Goal: Task Accomplishment & Management: Complete application form

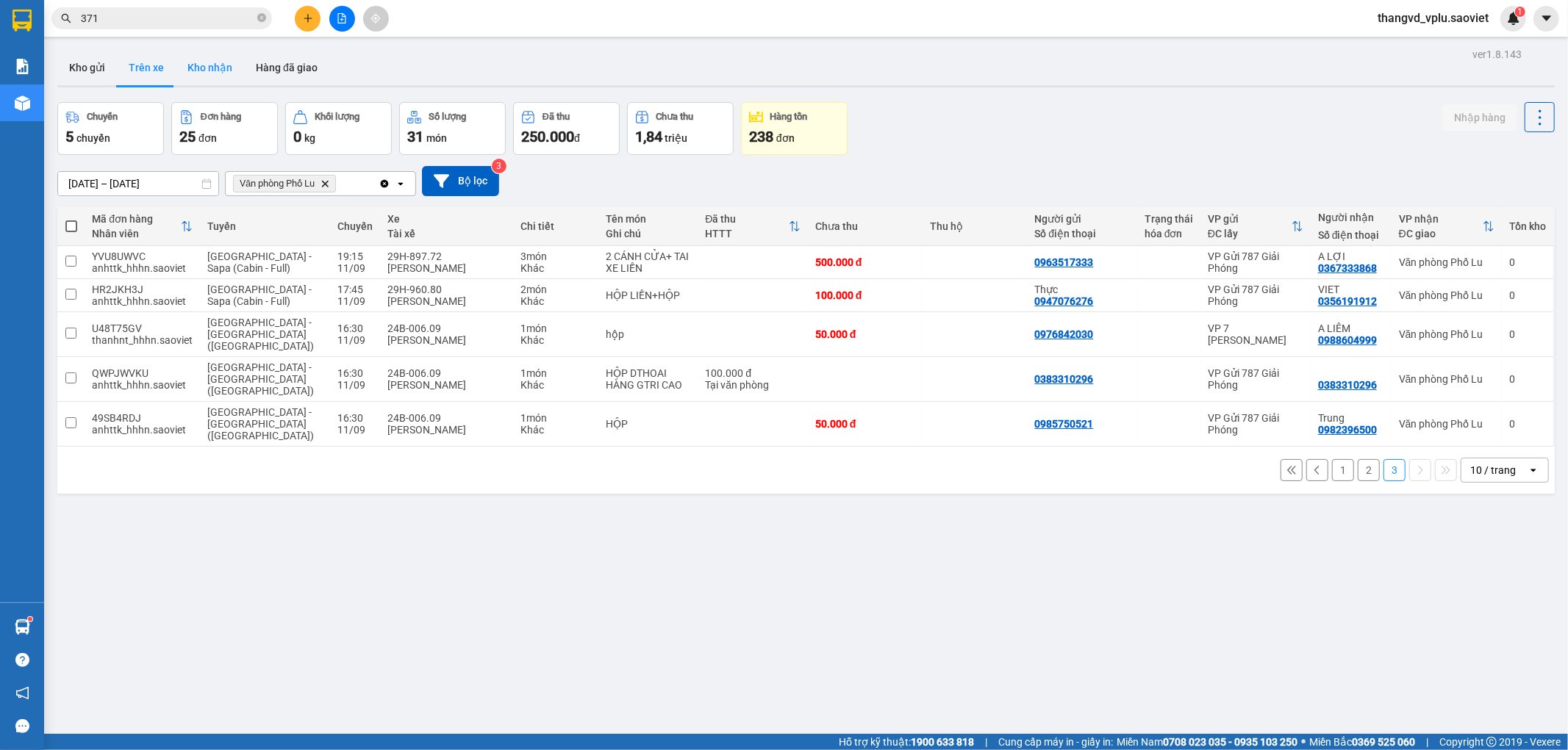
click at [222, 68] on button "Kho nhận" at bounding box center [210, 68] width 69 height 35
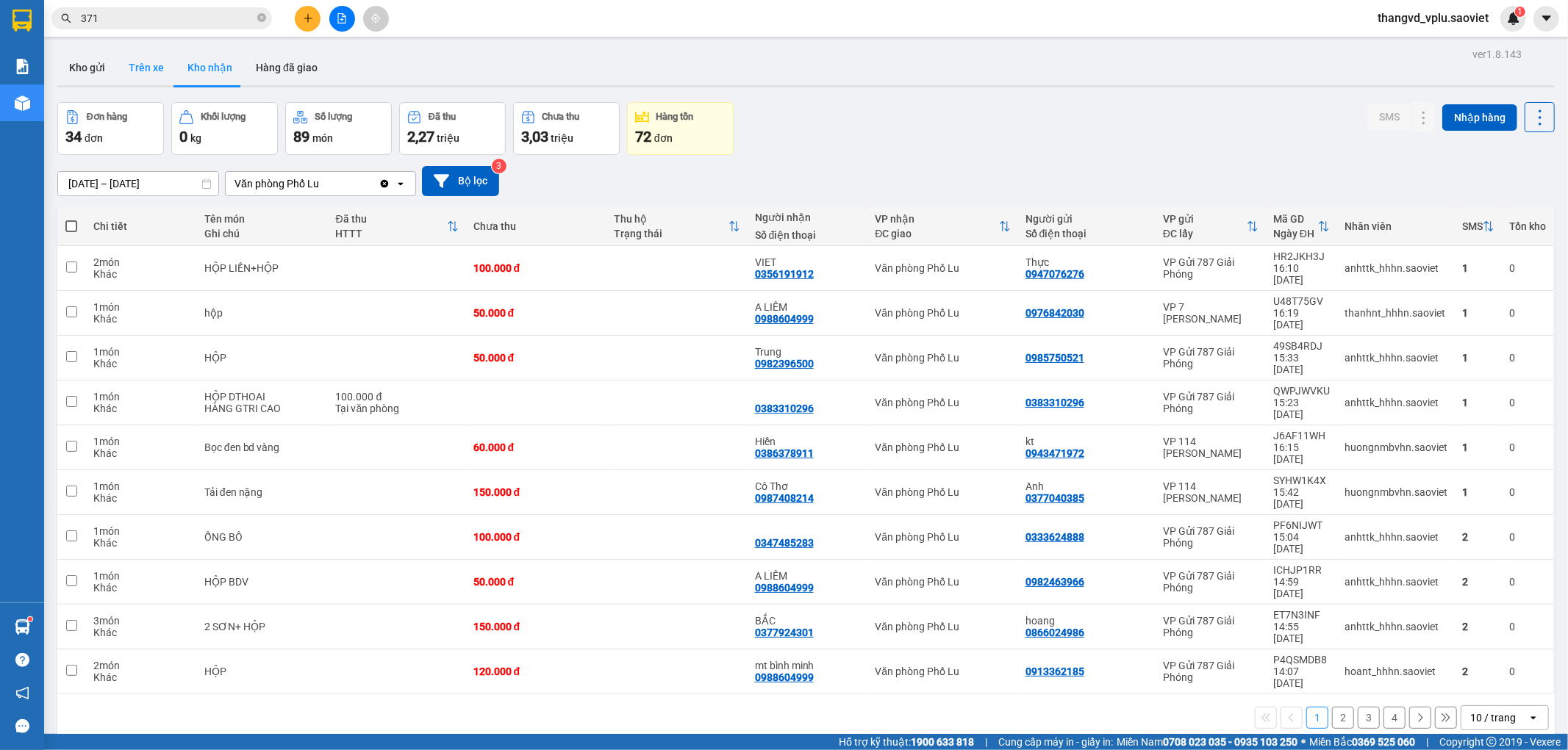
click at [148, 72] on button "Trên xe" at bounding box center [146, 68] width 59 height 35
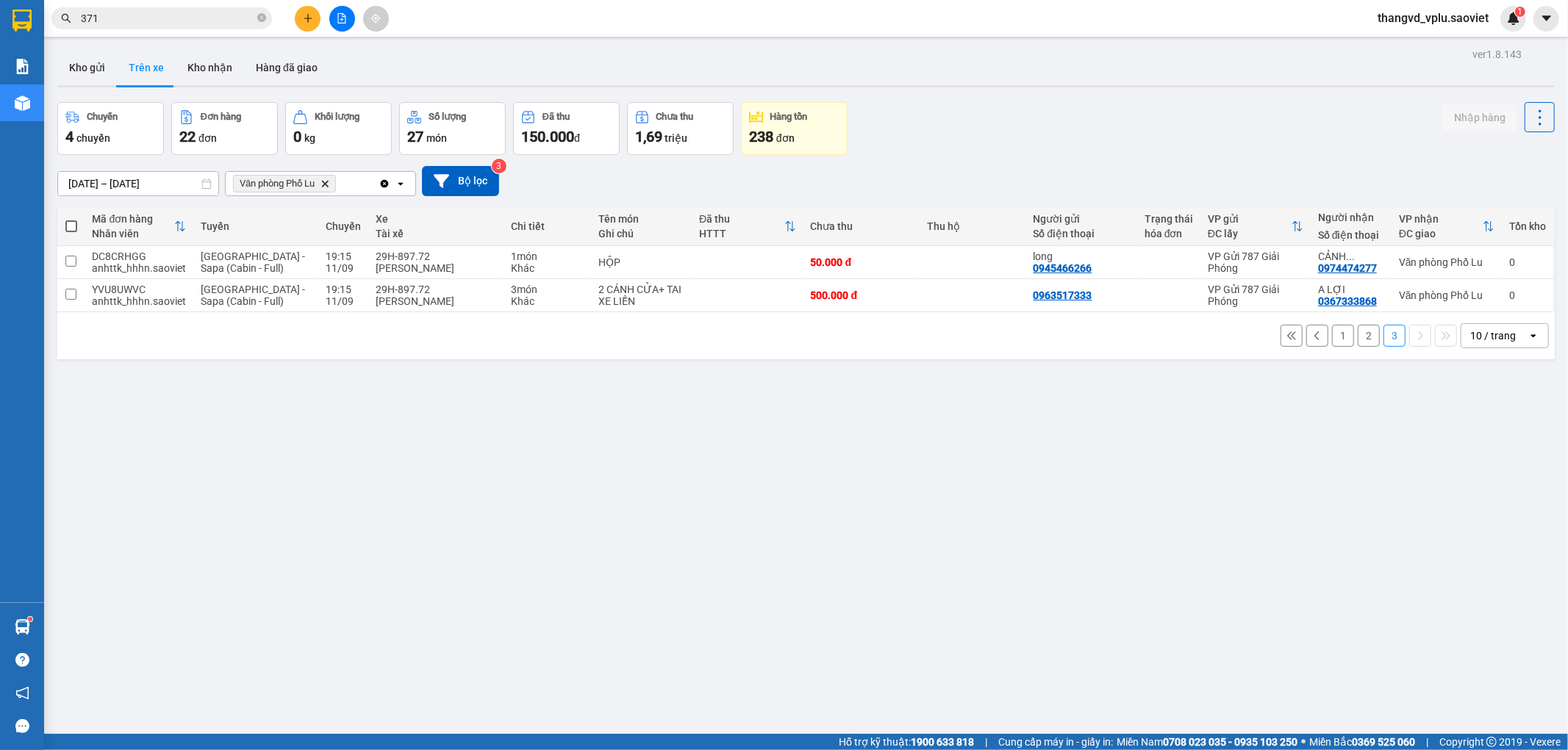
click at [1358, 334] on button "2" at bounding box center [1369, 335] width 22 height 22
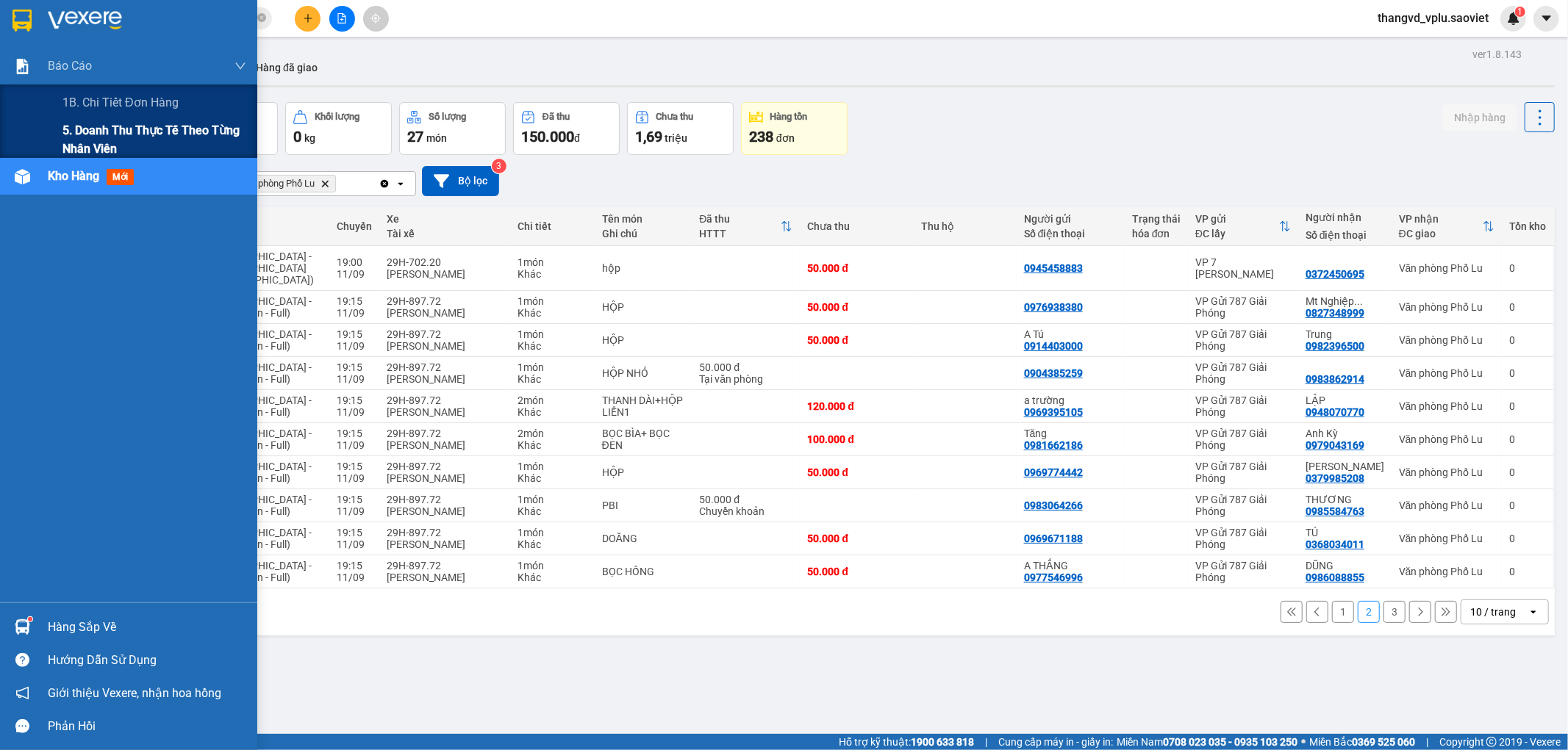
click at [70, 130] on span "5. Doanh thu thực tế theo từng nhân viên" at bounding box center [154, 139] width 183 height 36
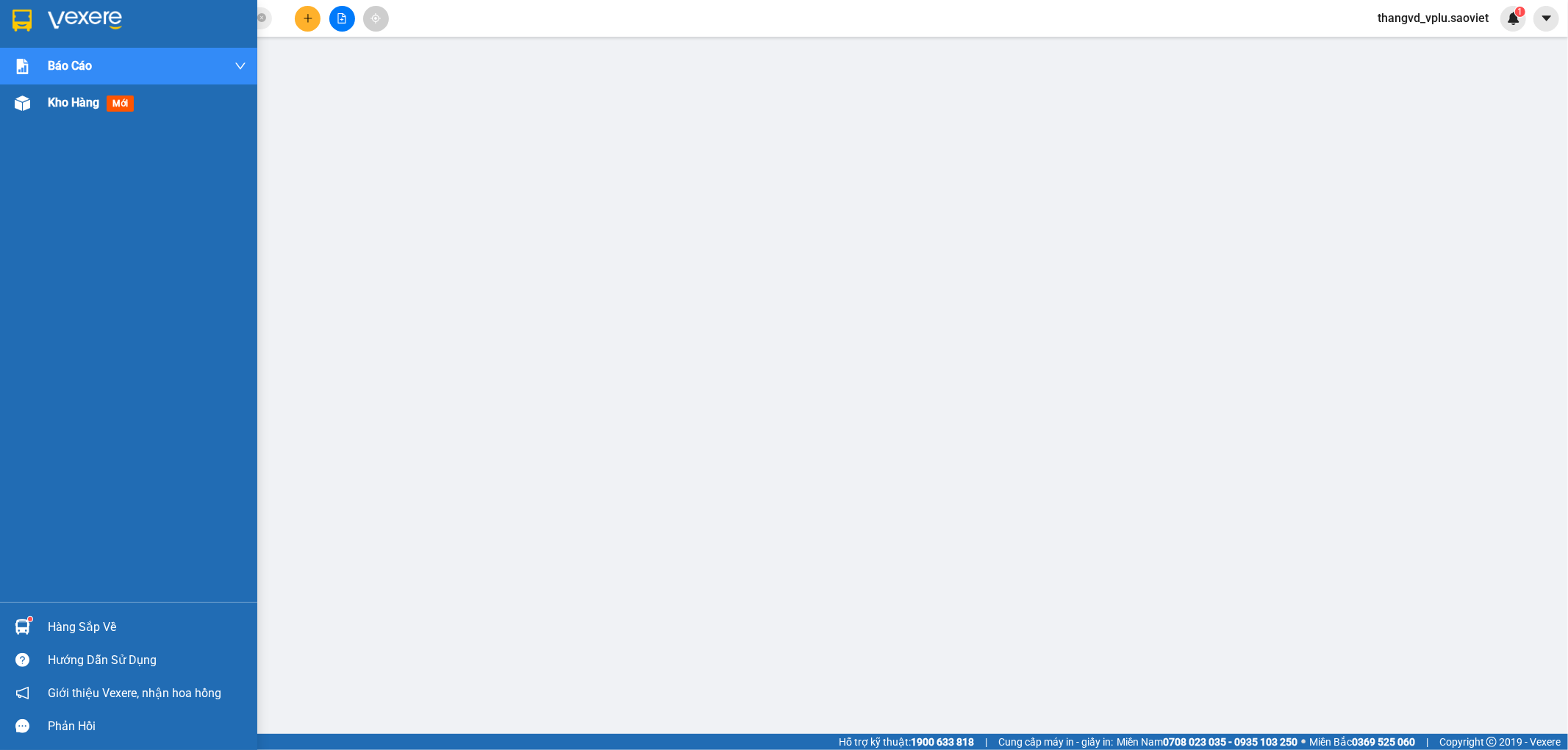
click at [79, 100] on span "Kho hàng" at bounding box center [74, 102] width 51 height 14
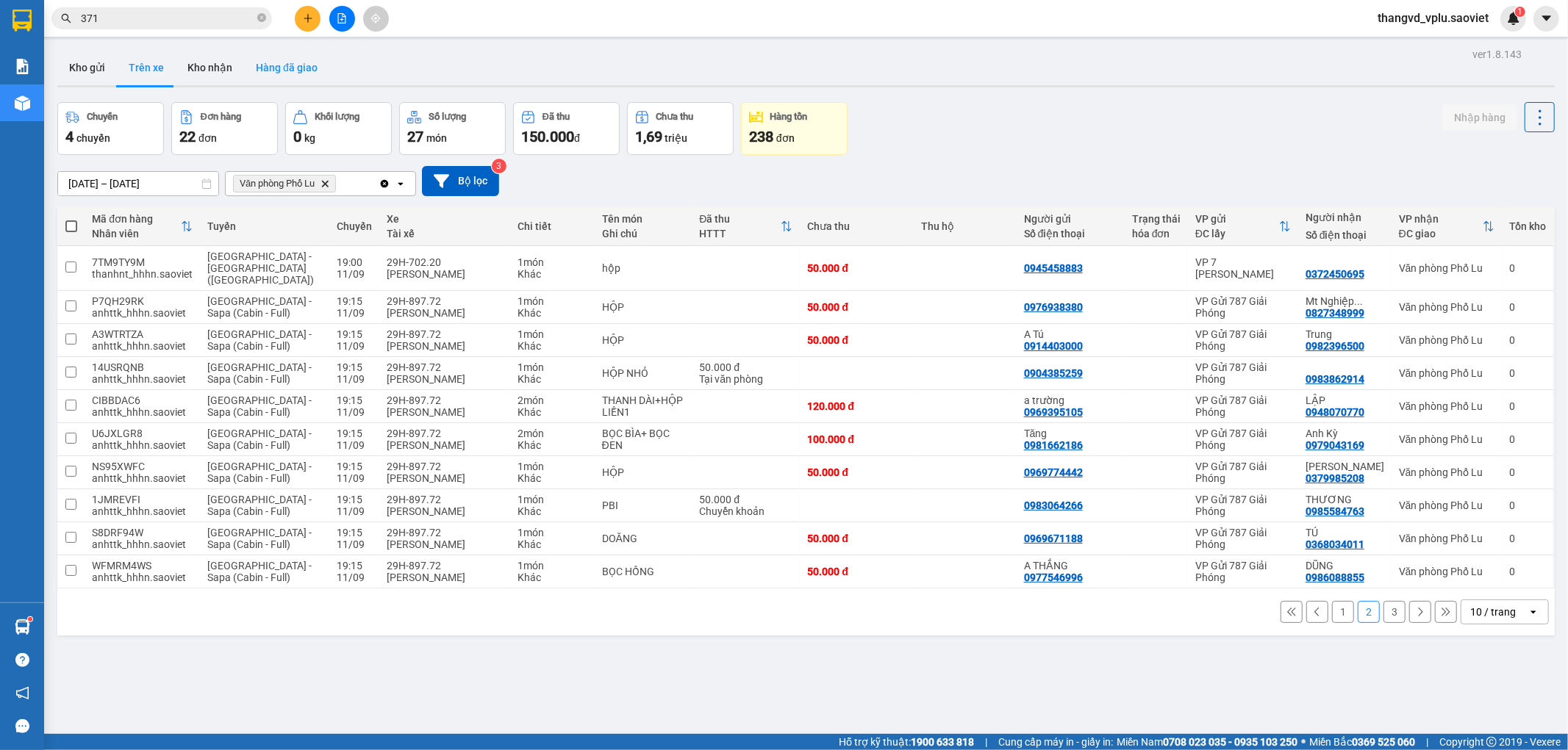
click at [286, 72] on button "Hàng đã giao" at bounding box center [286, 68] width 85 height 35
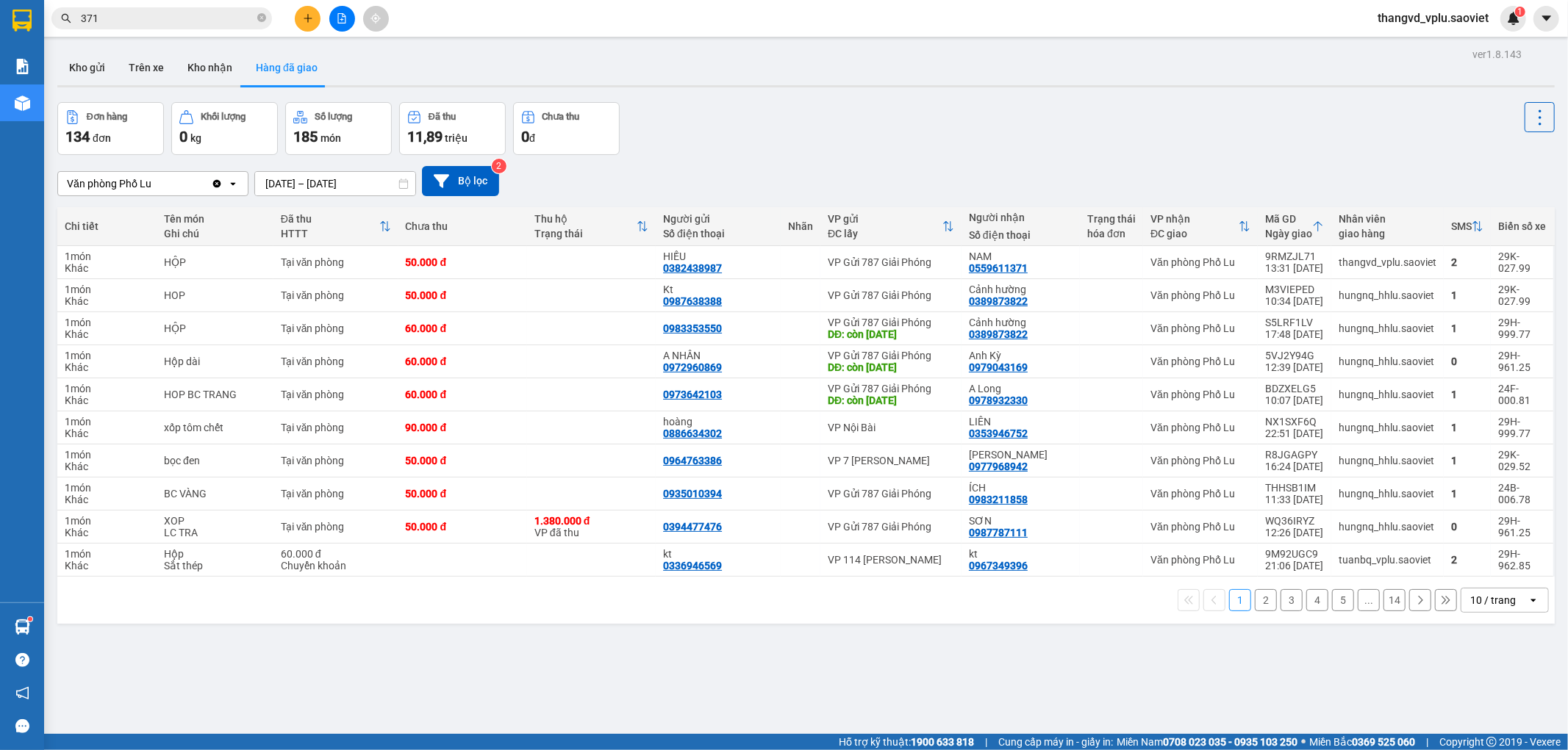
click at [128, 21] on input "371" at bounding box center [167, 18] width 174 height 16
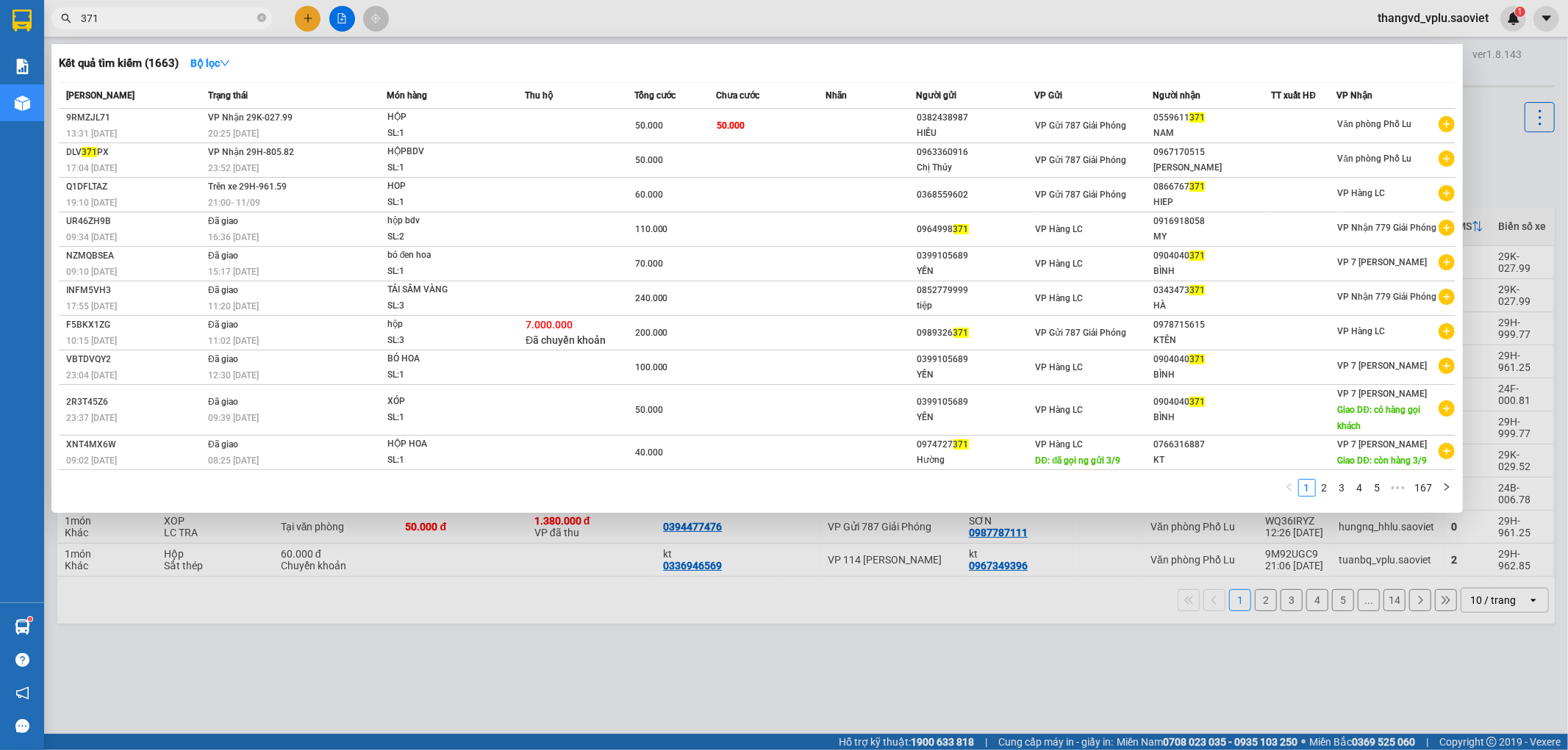
click at [128, 21] on input "371" at bounding box center [167, 18] width 174 height 16
click at [503, 684] on div at bounding box center [784, 375] width 1568 height 750
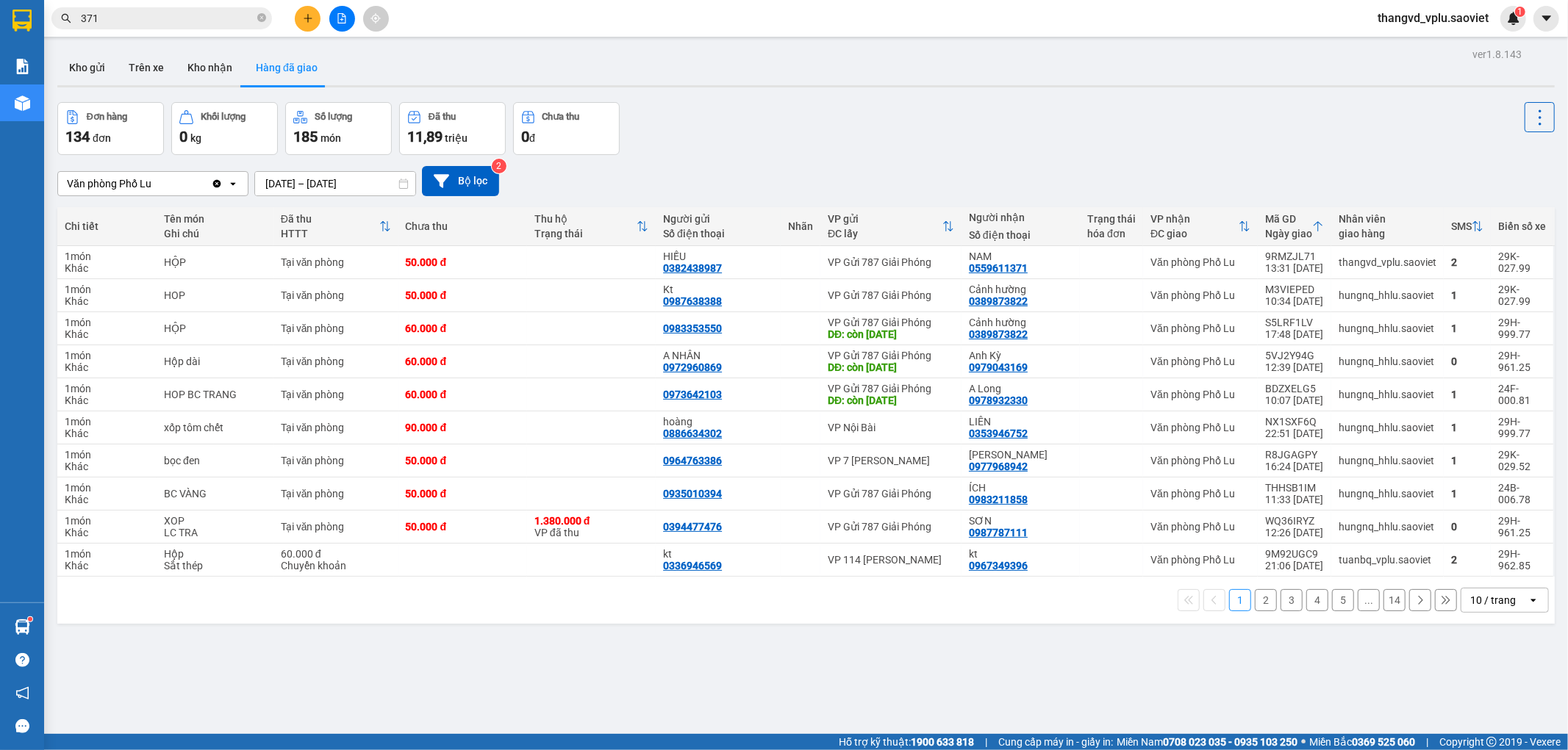
click at [280, 64] on button "Hàng đã giao" at bounding box center [286, 68] width 85 height 35
click at [175, 9] on span "371" at bounding box center [161, 18] width 221 height 22
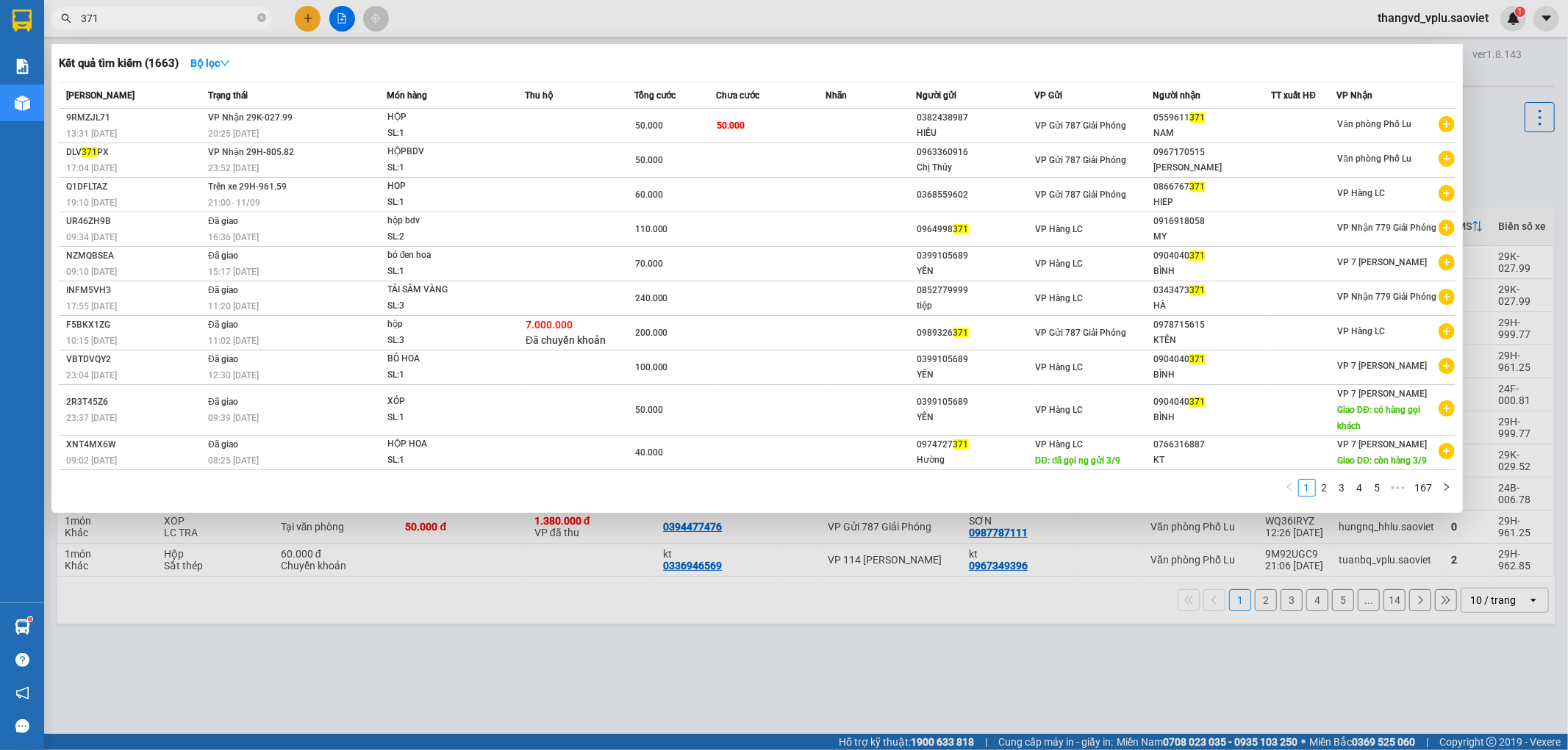
click at [172, 12] on input "371" at bounding box center [167, 18] width 174 height 16
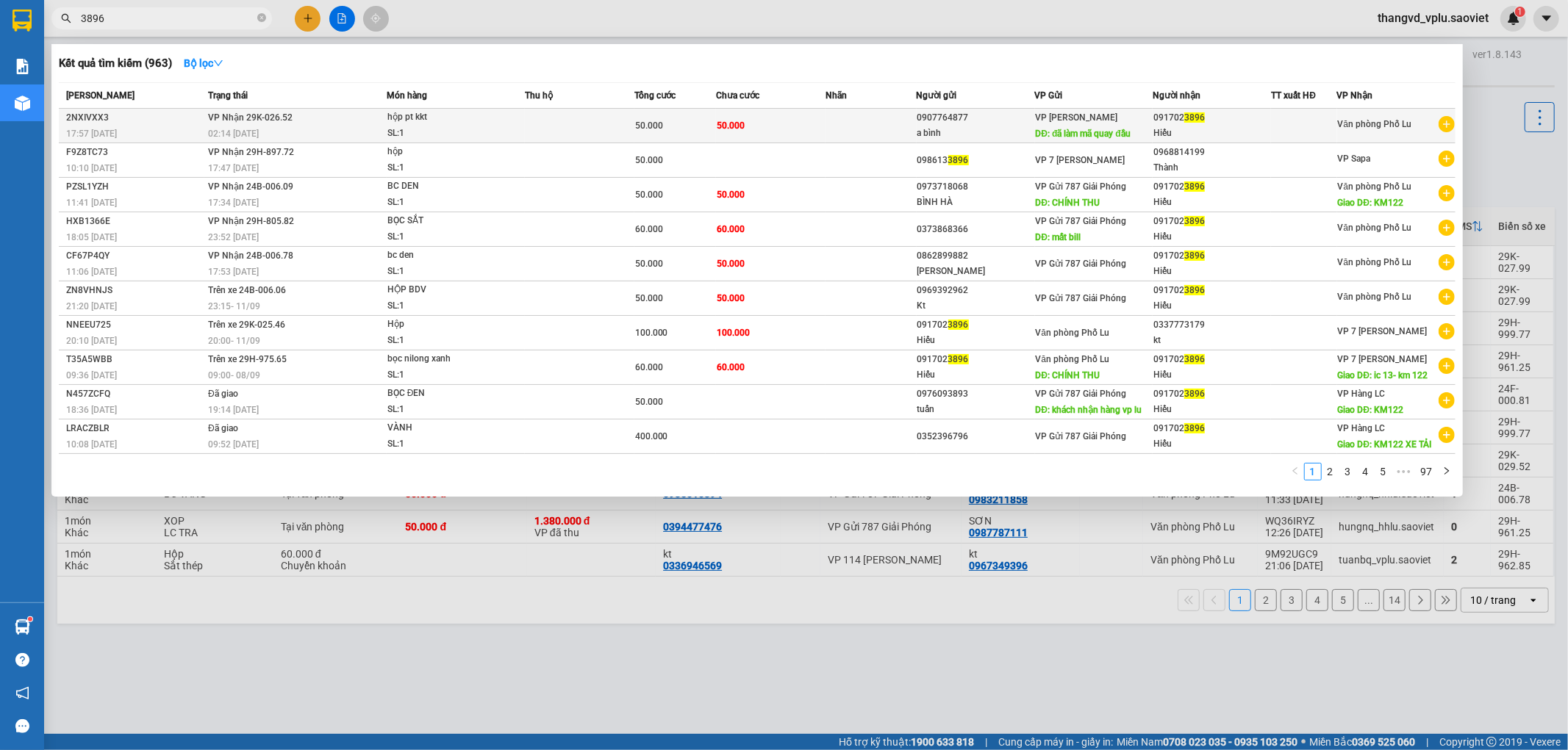
type input "3896"
click at [442, 126] on div "SL: 1" at bounding box center [442, 133] width 110 height 16
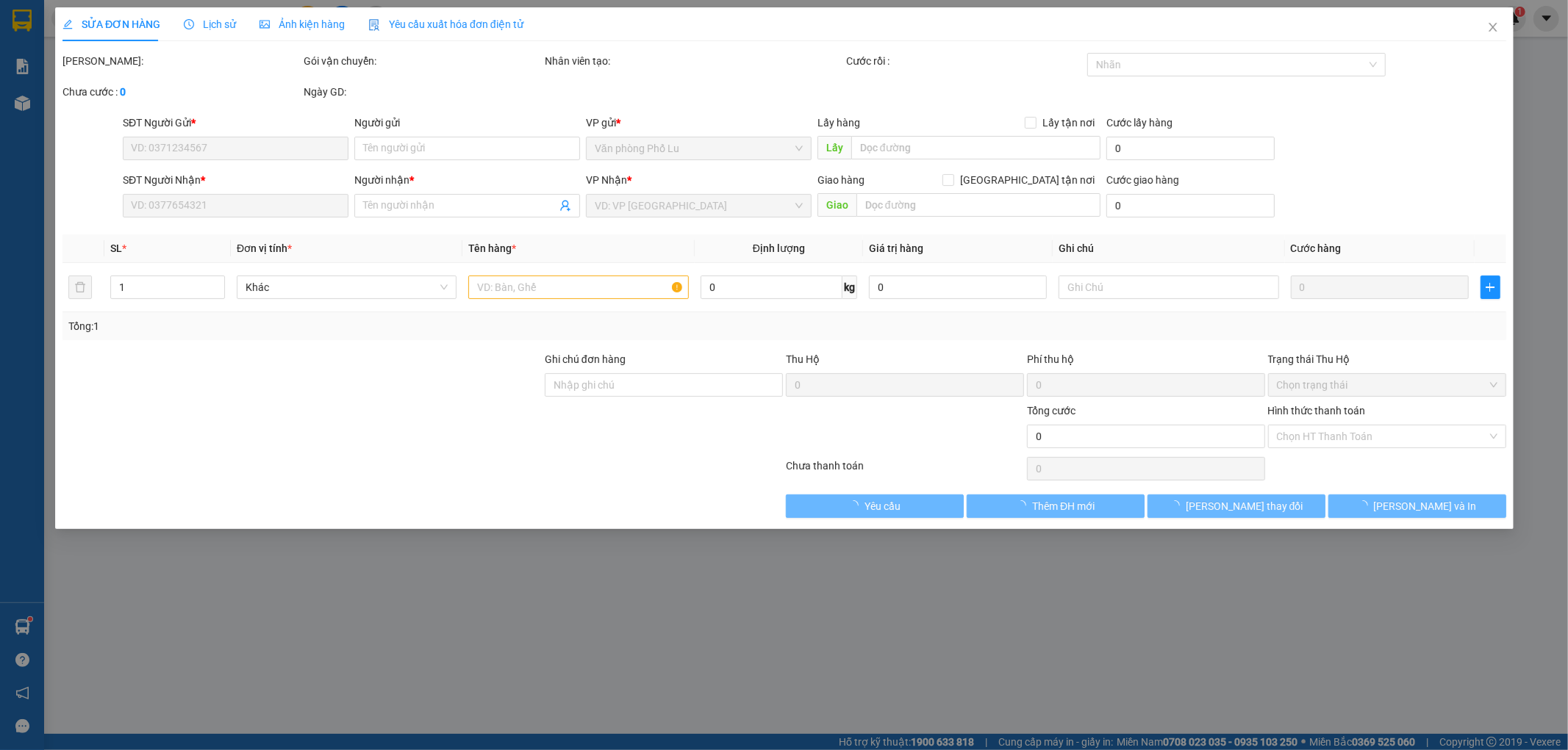
type input "0907764877"
type input "a bình"
type input "đã làm mã quay đầu"
type input "0917023896"
type input "Hiếu"
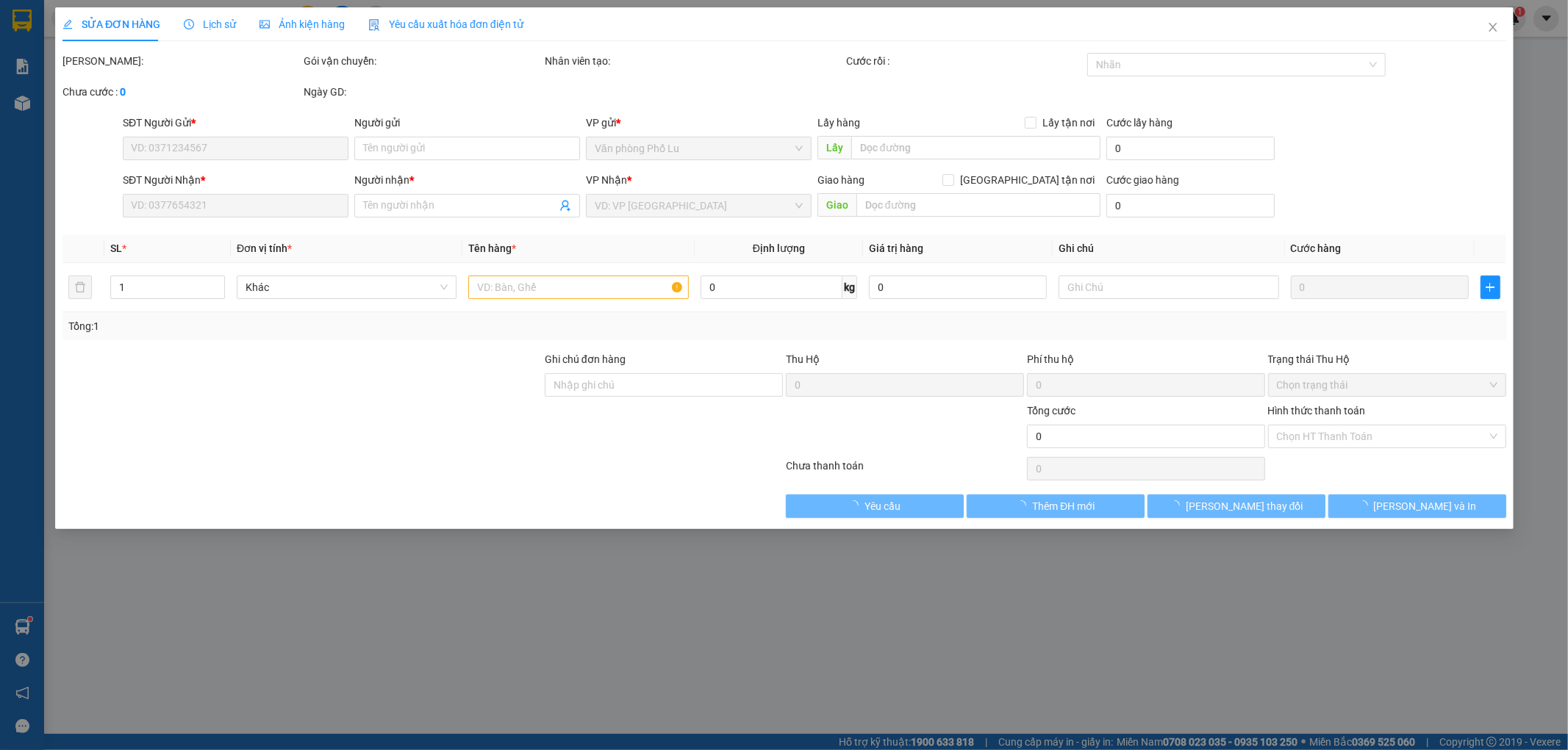
type input "50.000"
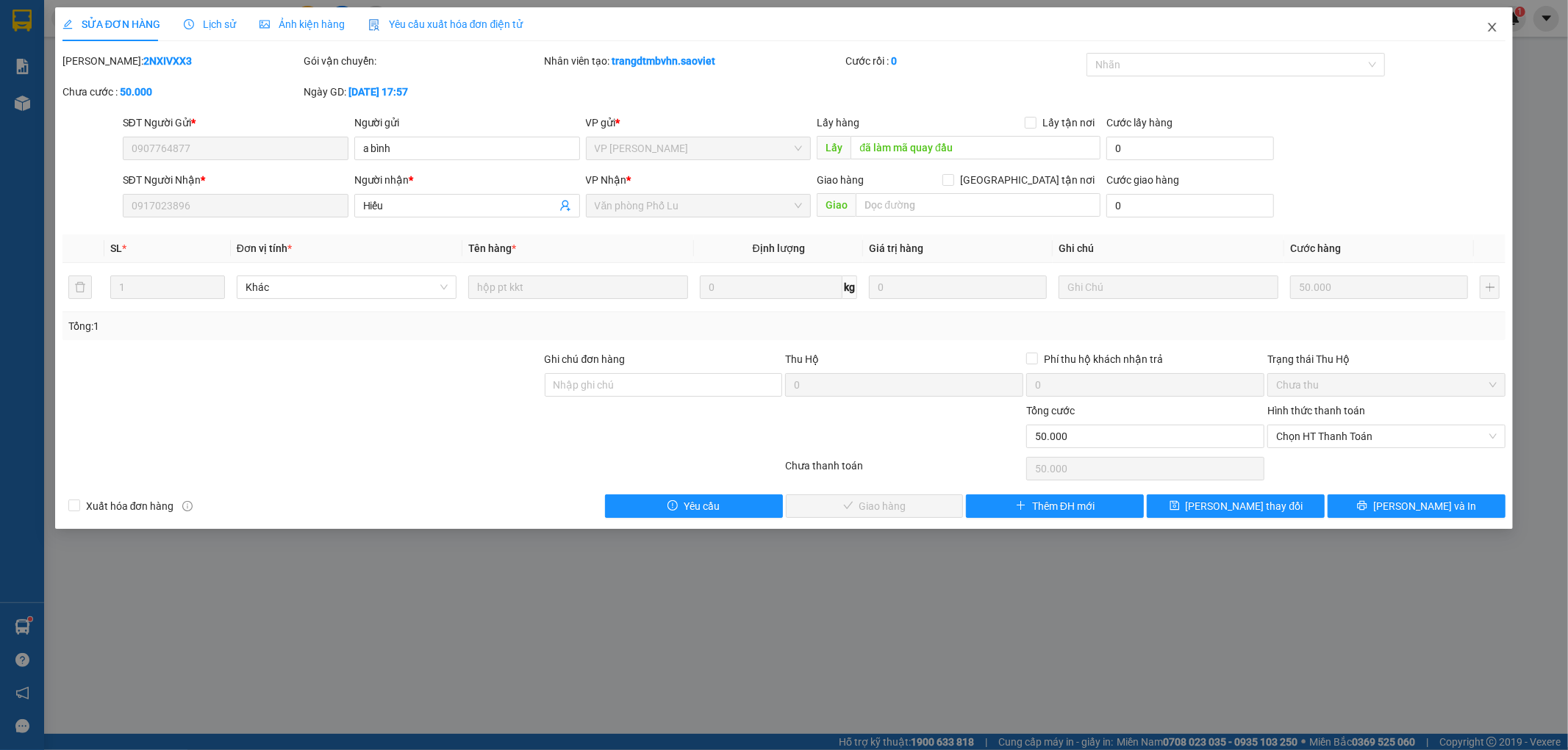
click at [1500, 27] on span "Close" at bounding box center [1492, 27] width 41 height 41
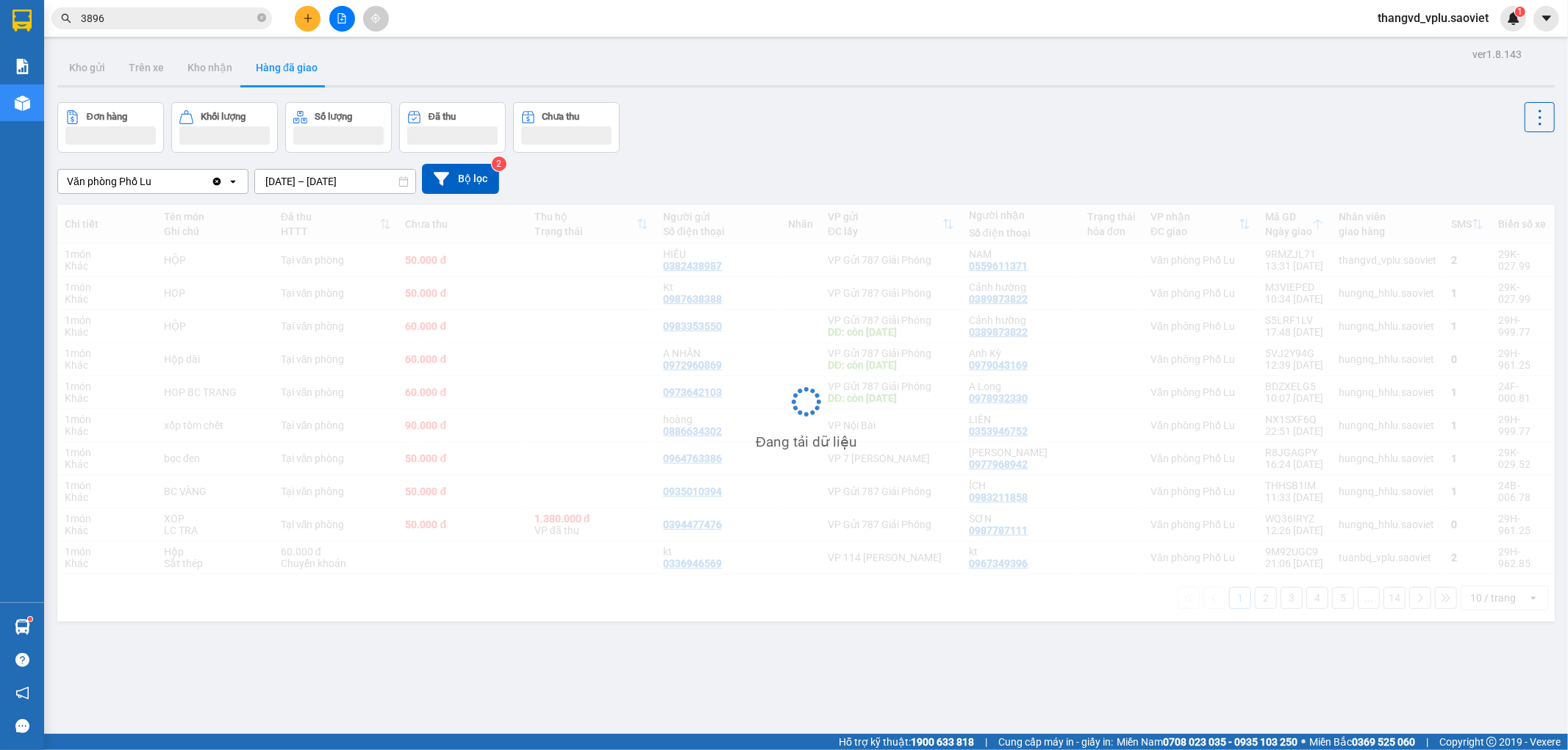
click at [186, 15] on input "3896" at bounding box center [167, 18] width 174 height 16
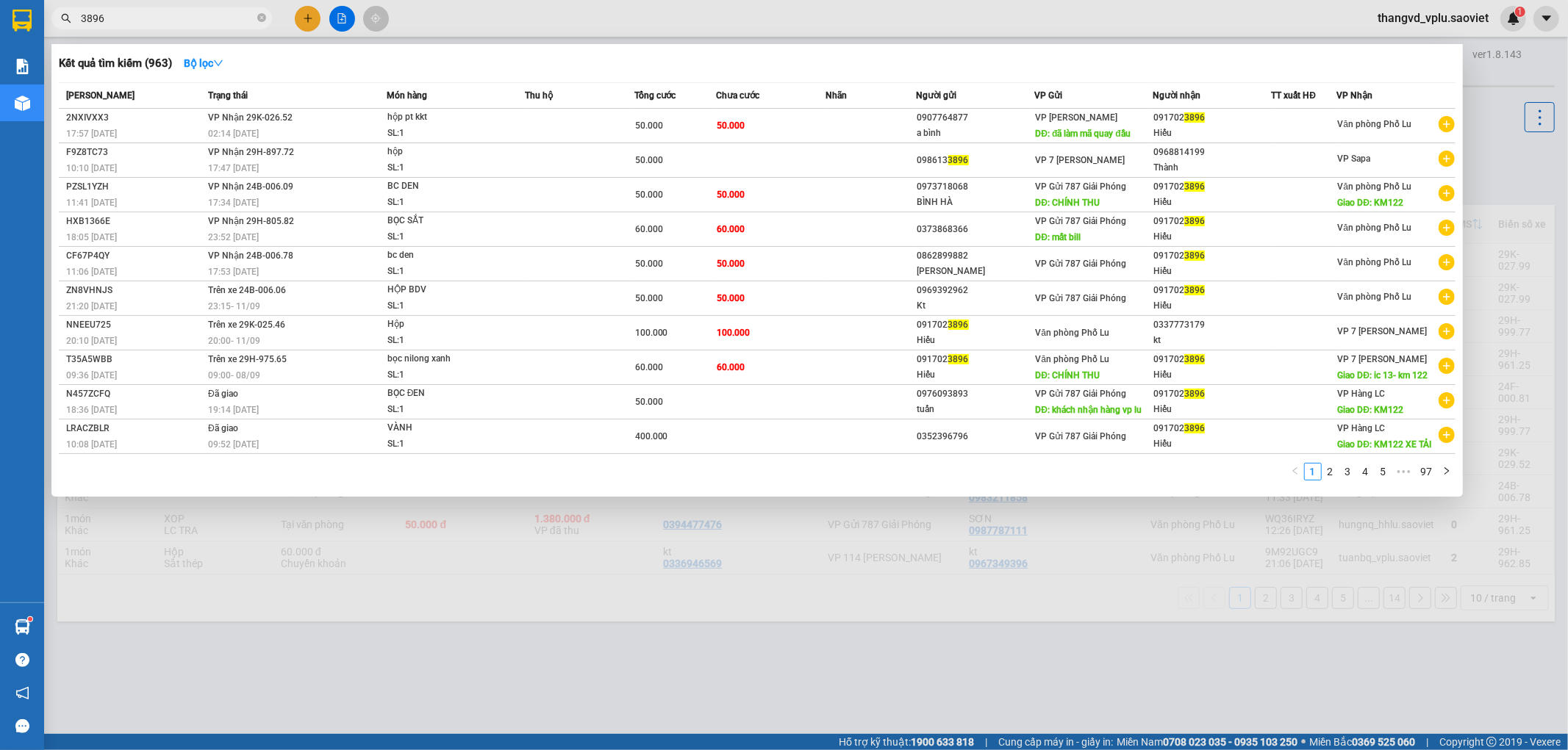
click at [186, 15] on input "3896" at bounding box center [167, 18] width 174 height 16
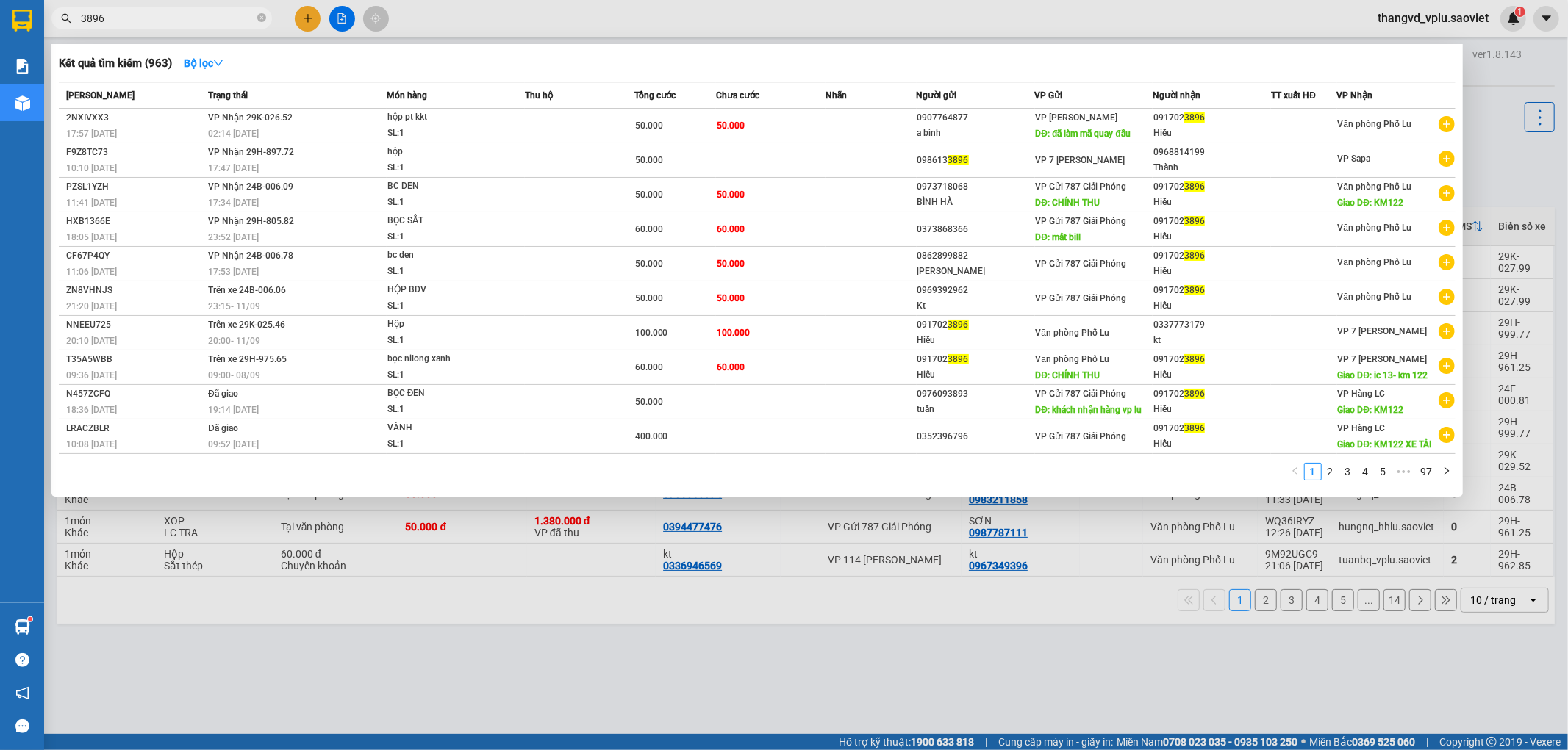
click at [186, 15] on input "3896" at bounding box center [167, 18] width 174 height 16
paste input "091702"
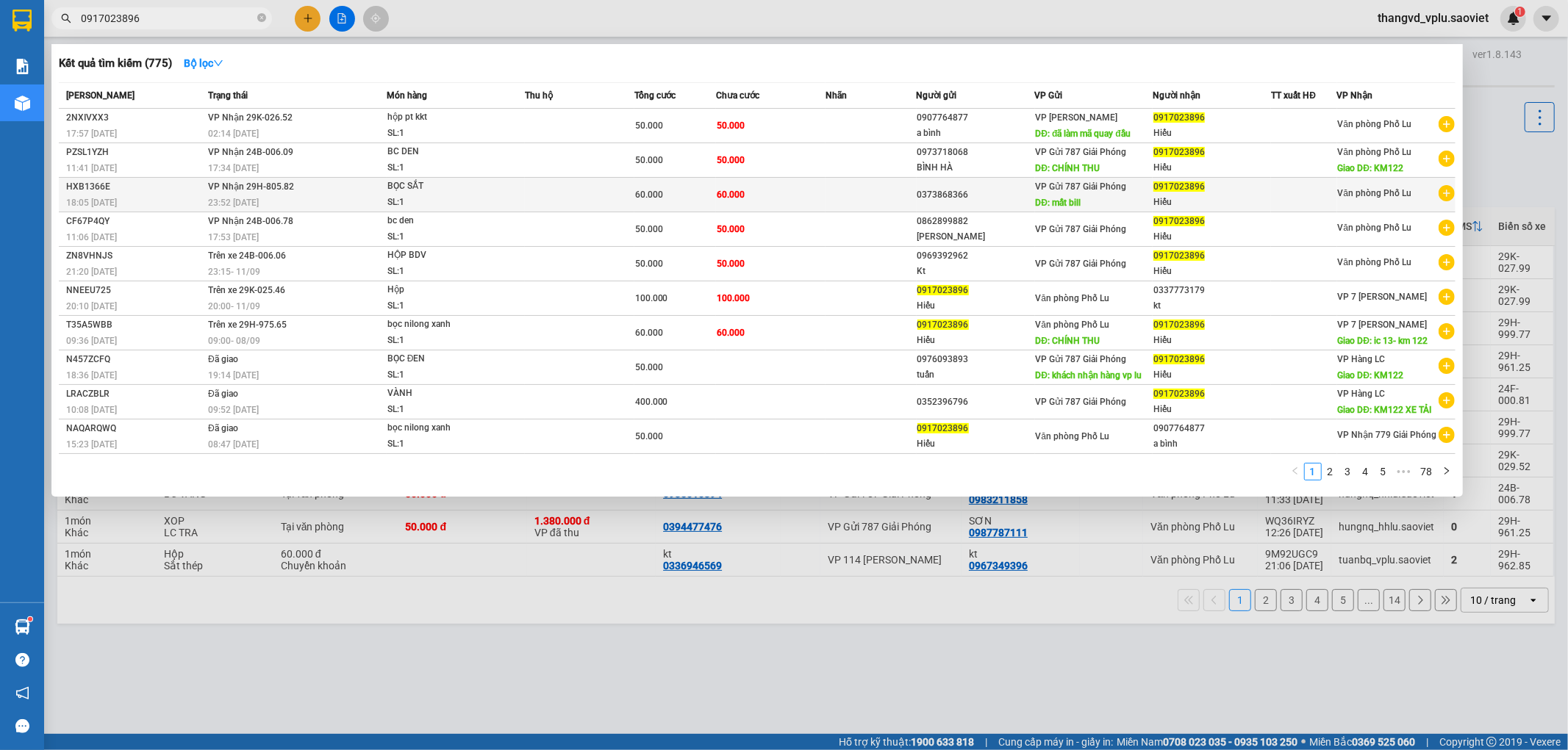
type input "0917023896"
click at [515, 196] on span "BỌC SẮT SL: 1" at bounding box center [455, 194] width 136 height 31
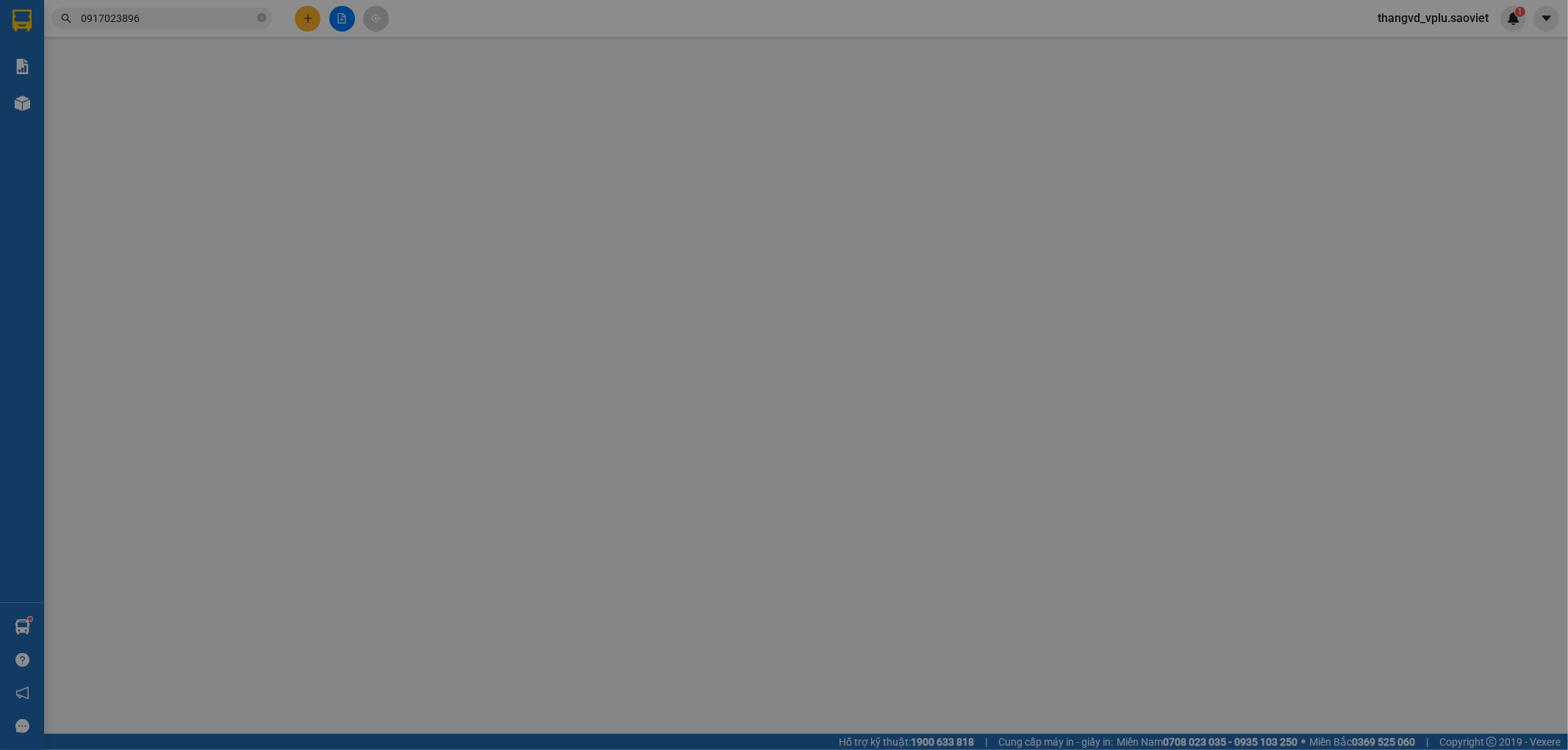
type input "0373868366"
type input "mất bill"
type input "0917023896"
type input "Hiếu"
type input "60.000"
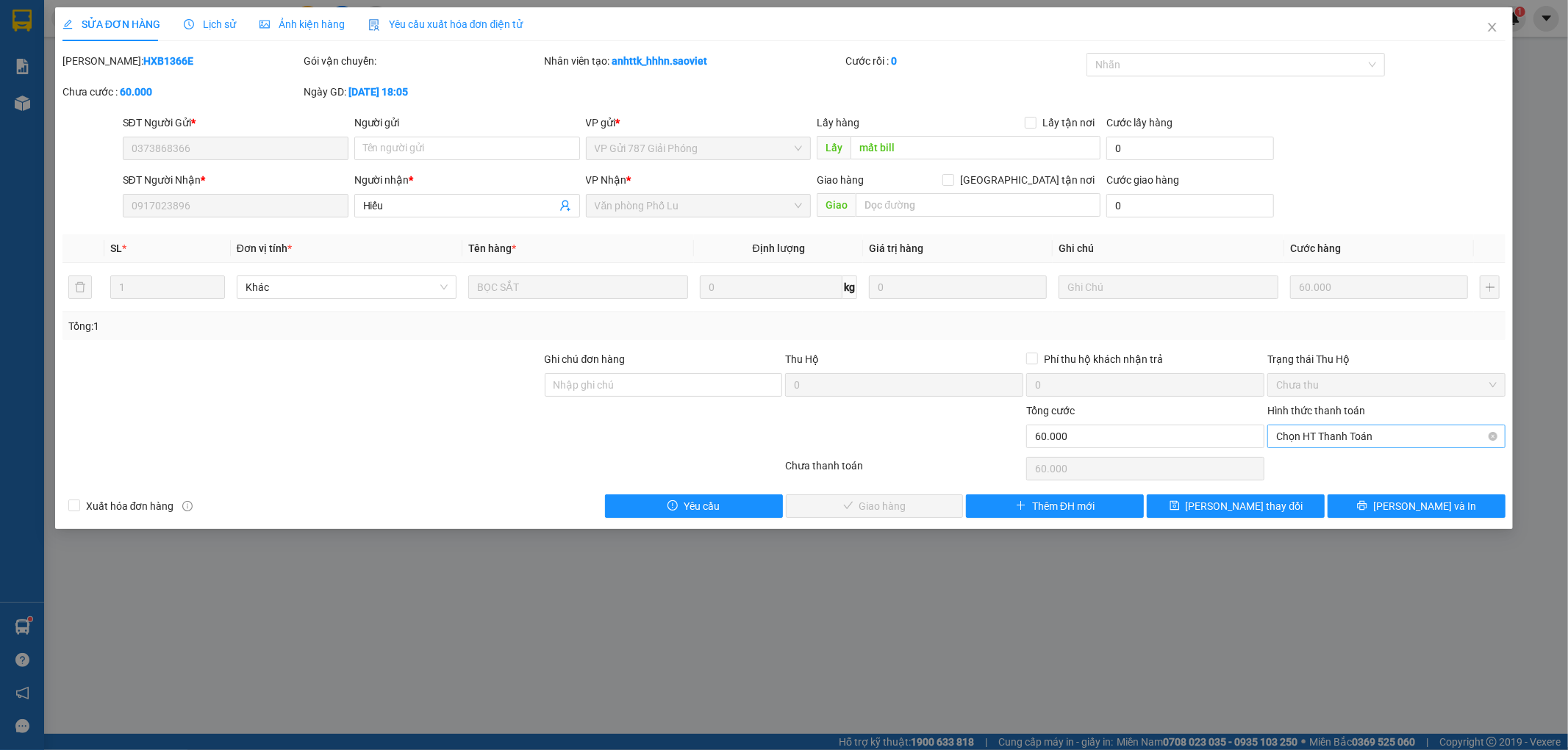
click at [1317, 430] on span "Chọn HT Thanh Toán" at bounding box center [1386, 436] width 221 height 22
click at [1313, 465] on div "Tại văn phòng" at bounding box center [1387, 466] width 221 height 16
type input "0"
click at [861, 510] on span "[PERSON_NAME] và Giao hàng" at bounding box center [885, 506] width 141 height 16
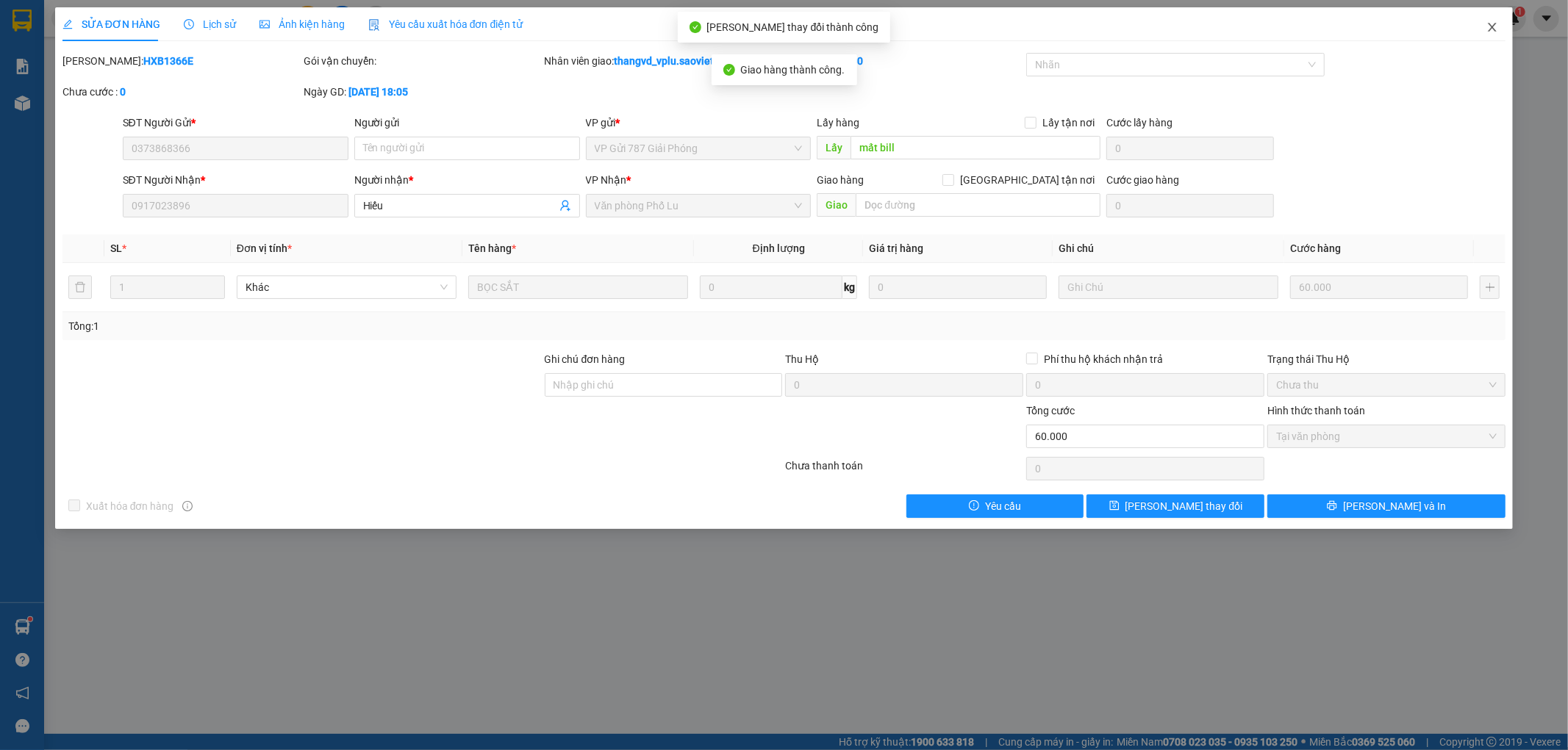
click at [1488, 27] on icon "close" at bounding box center [1492, 27] width 12 height 12
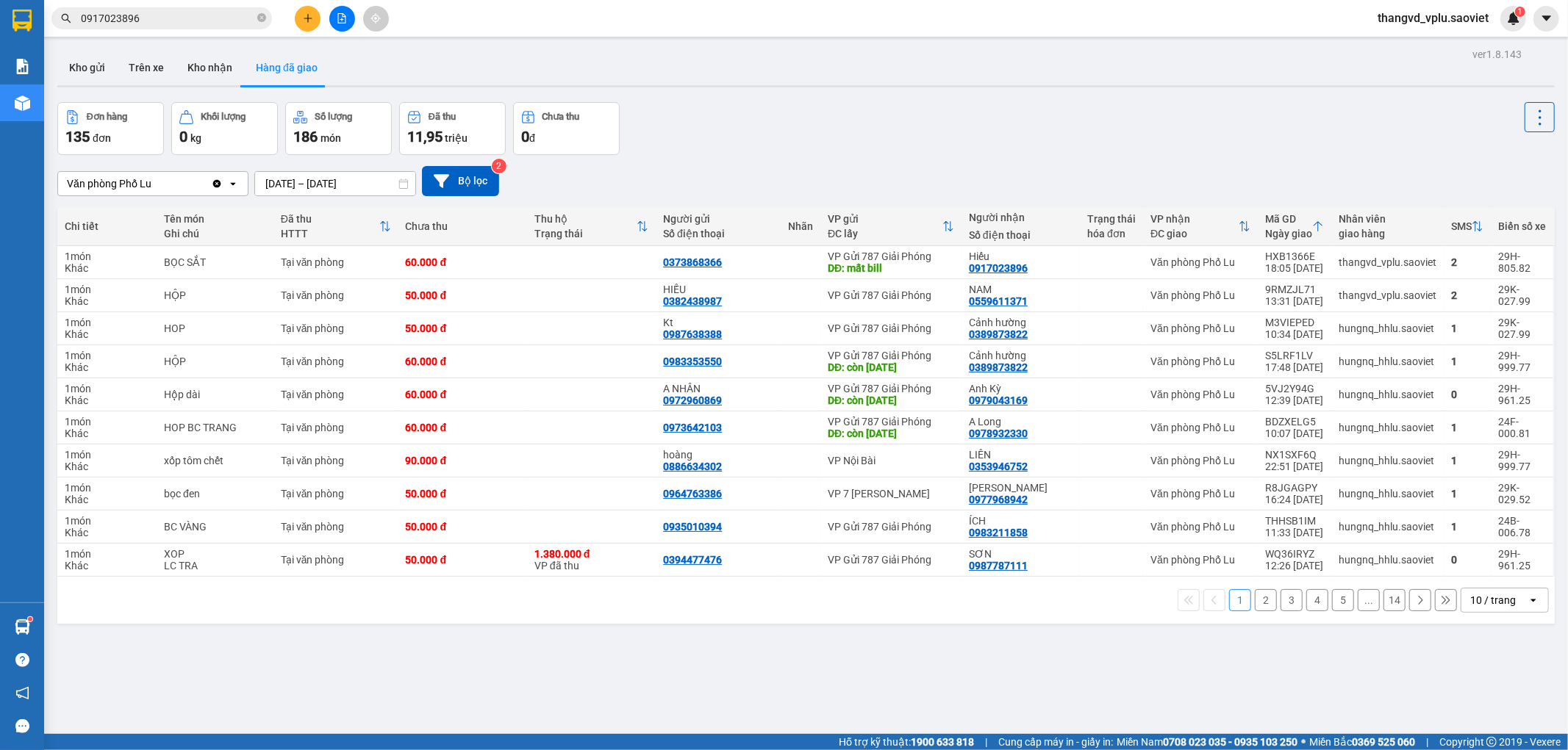
click at [180, 12] on input "0917023896" at bounding box center [167, 18] width 174 height 16
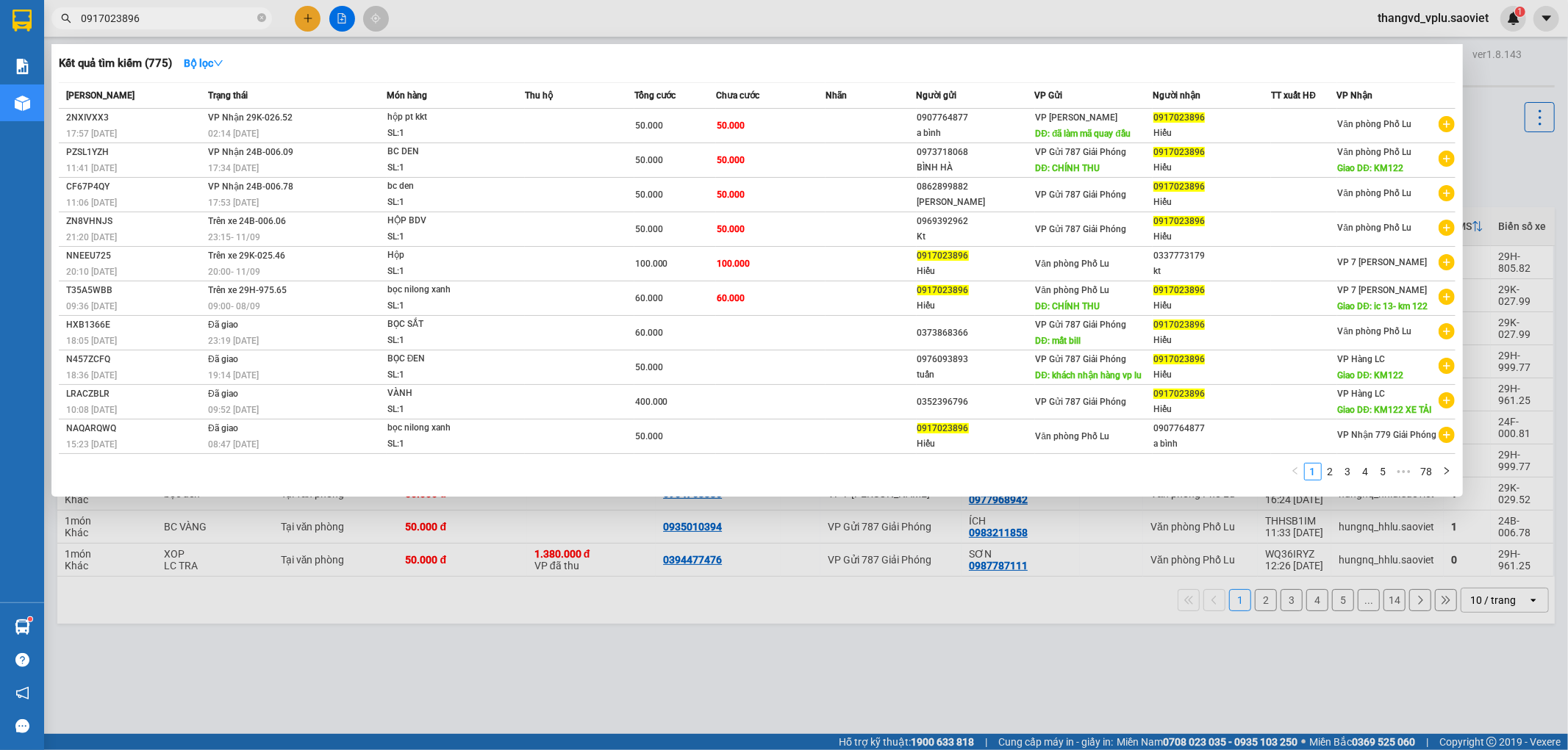
click at [502, 629] on div at bounding box center [784, 375] width 1568 height 750
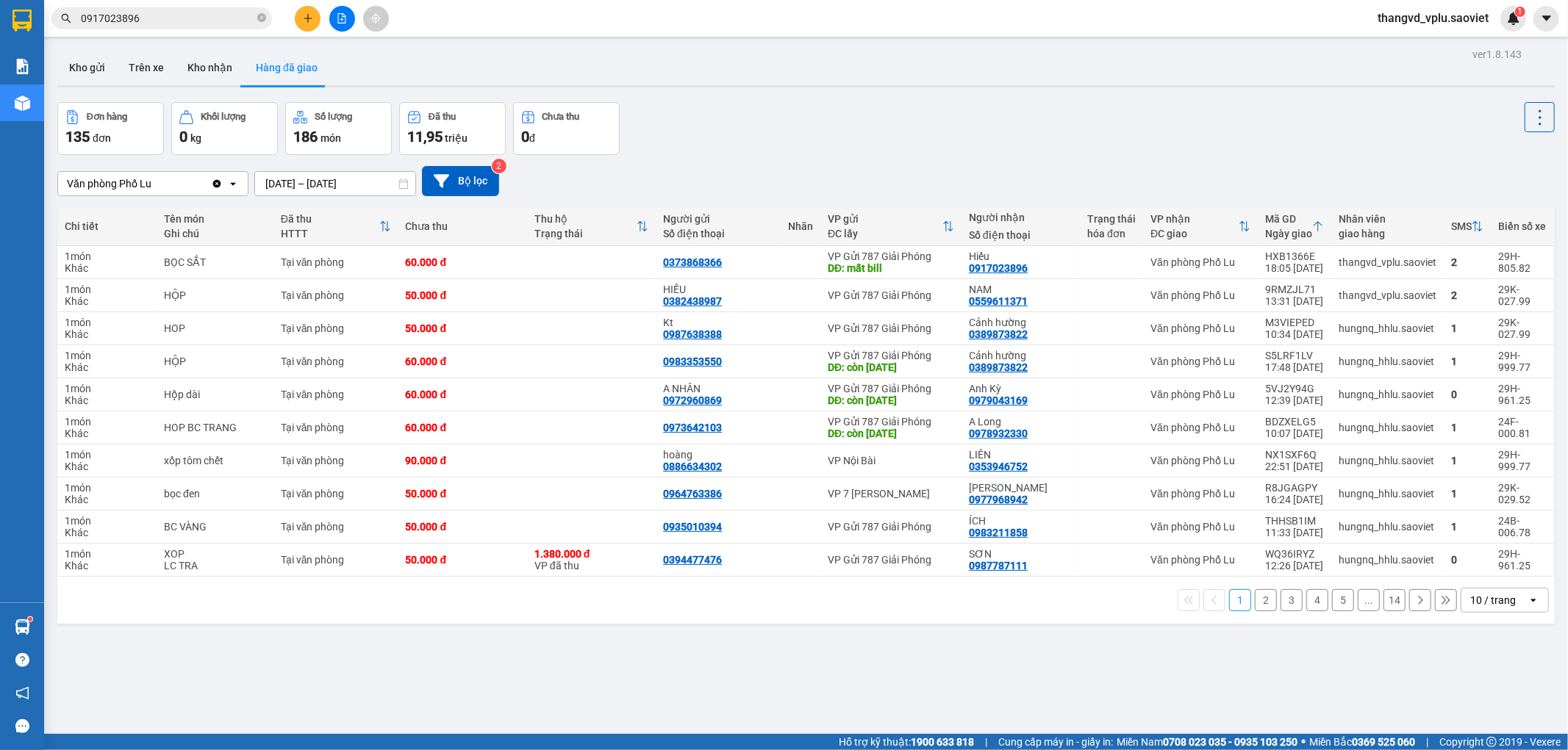
click at [1261, 607] on button "2" at bounding box center [1266, 600] width 22 height 22
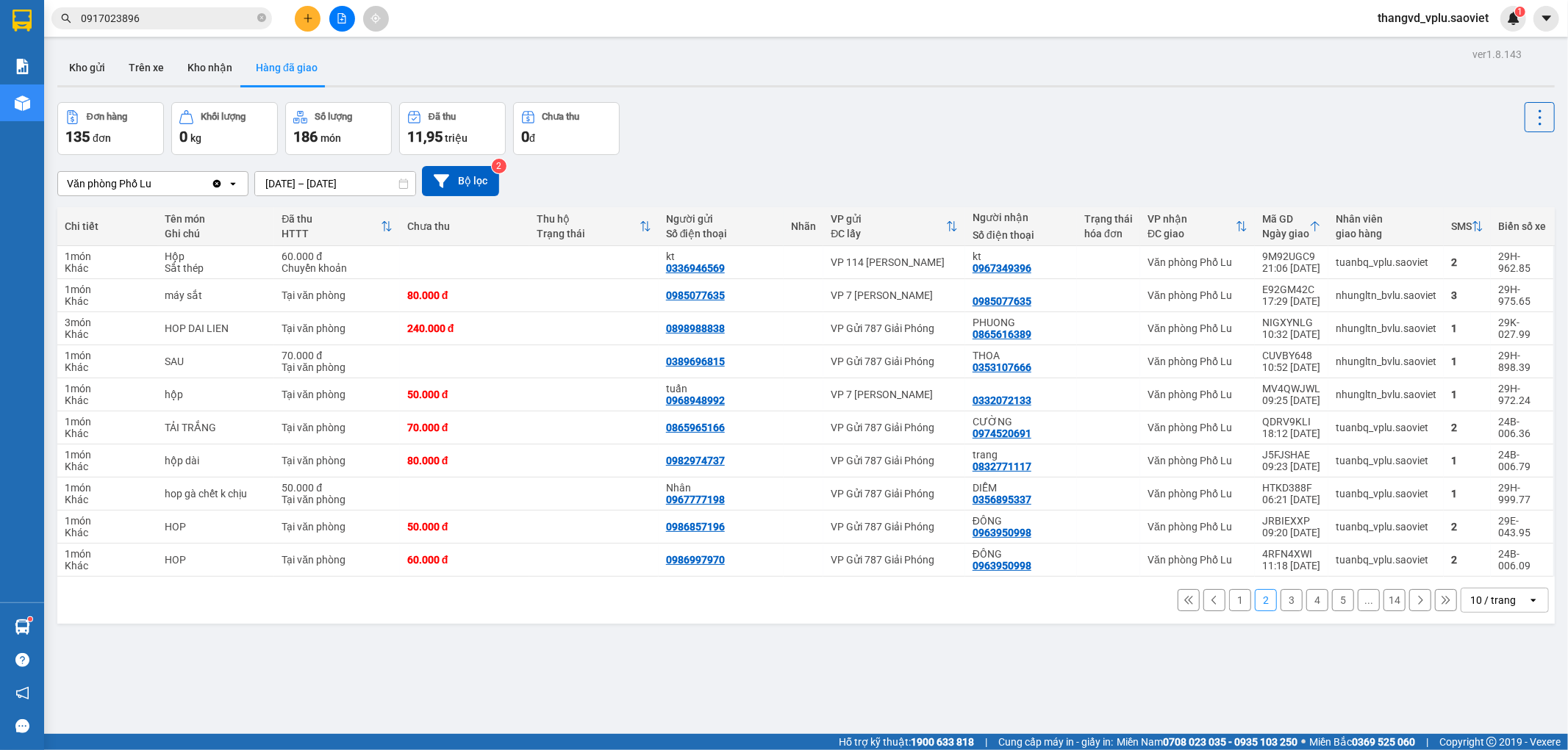
click at [1229, 605] on button "1" at bounding box center [1239, 600] width 22 height 22
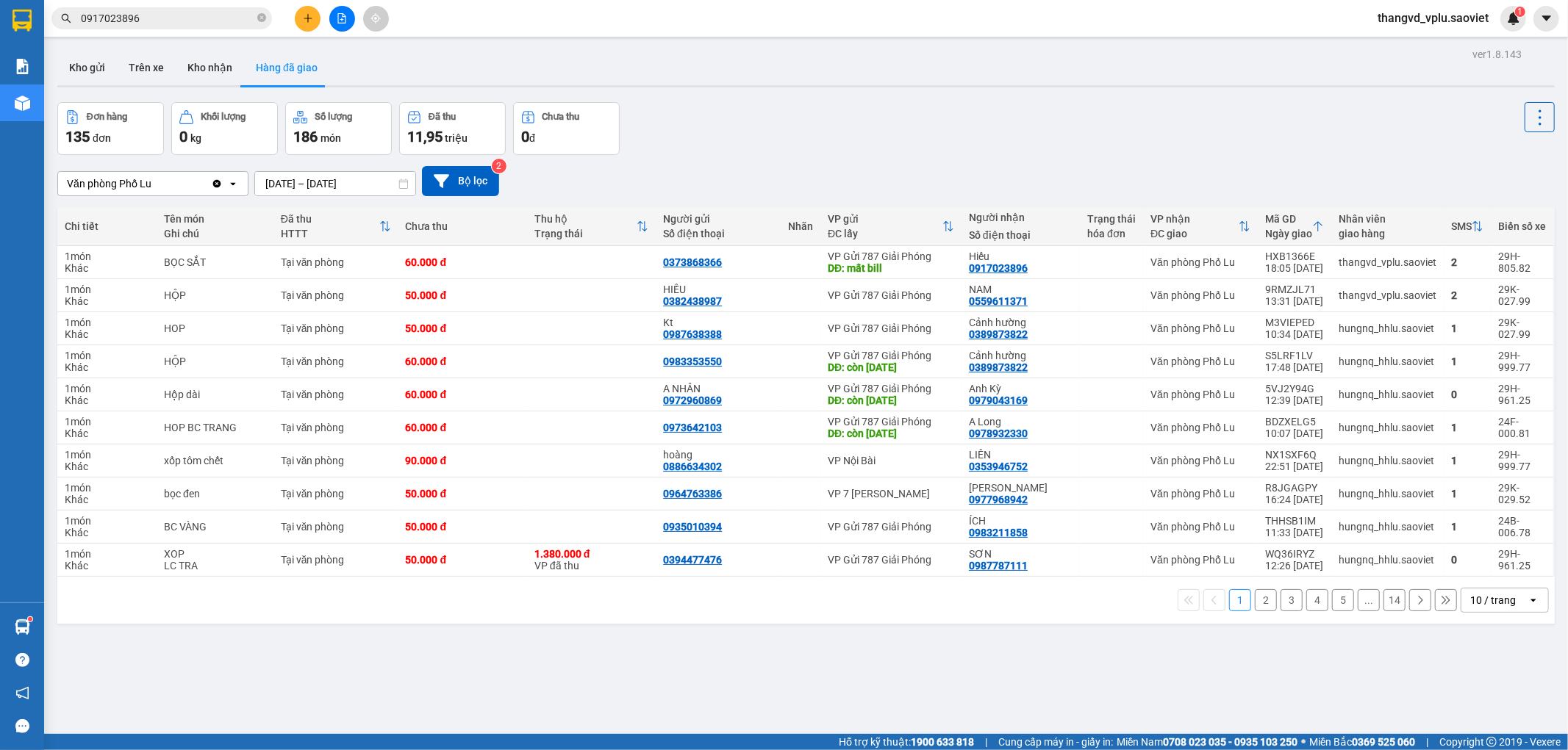
click at [189, 16] on input "0917023896" at bounding box center [167, 18] width 174 height 16
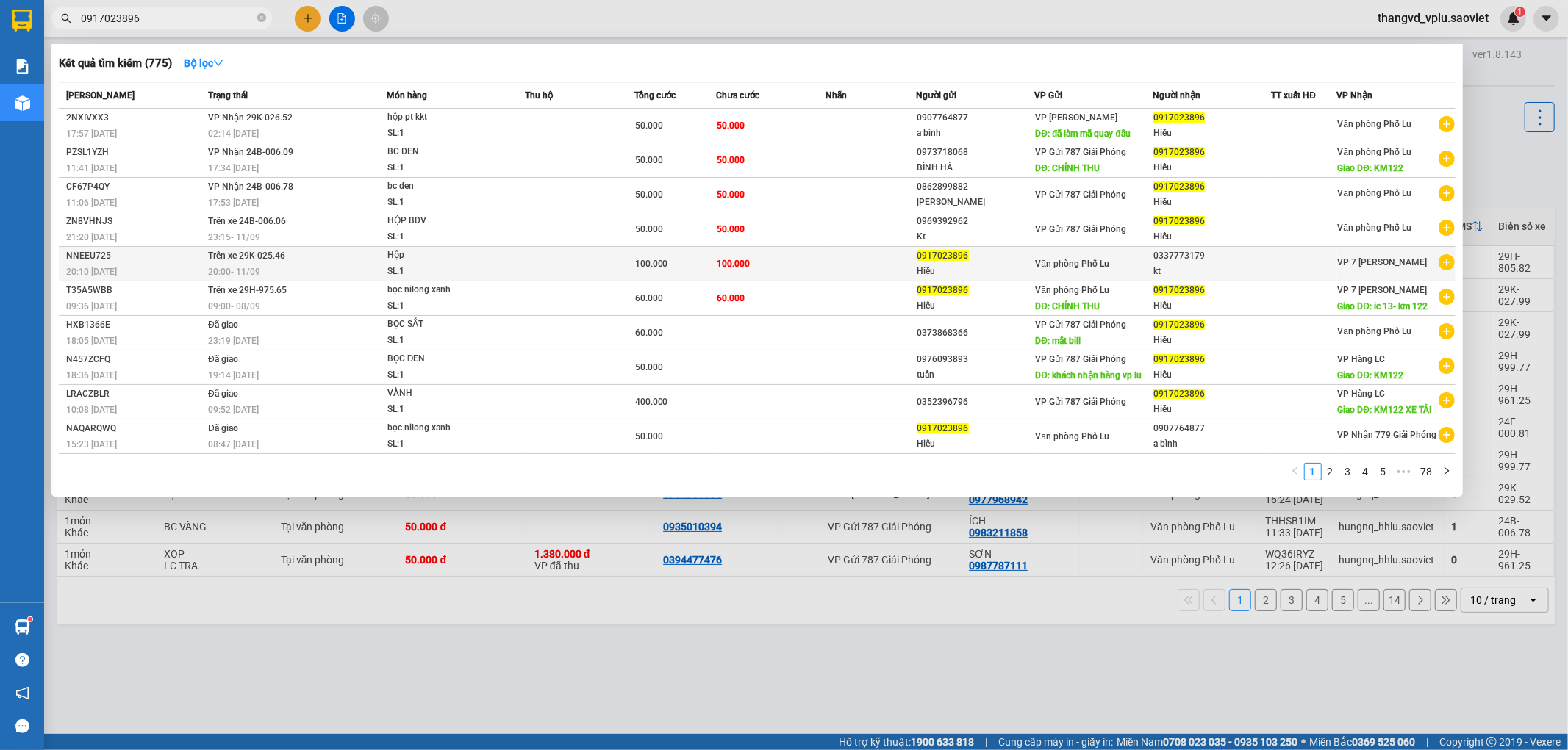
click at [880, 270] on td at bounding box center [871, 264] width 91 height 34
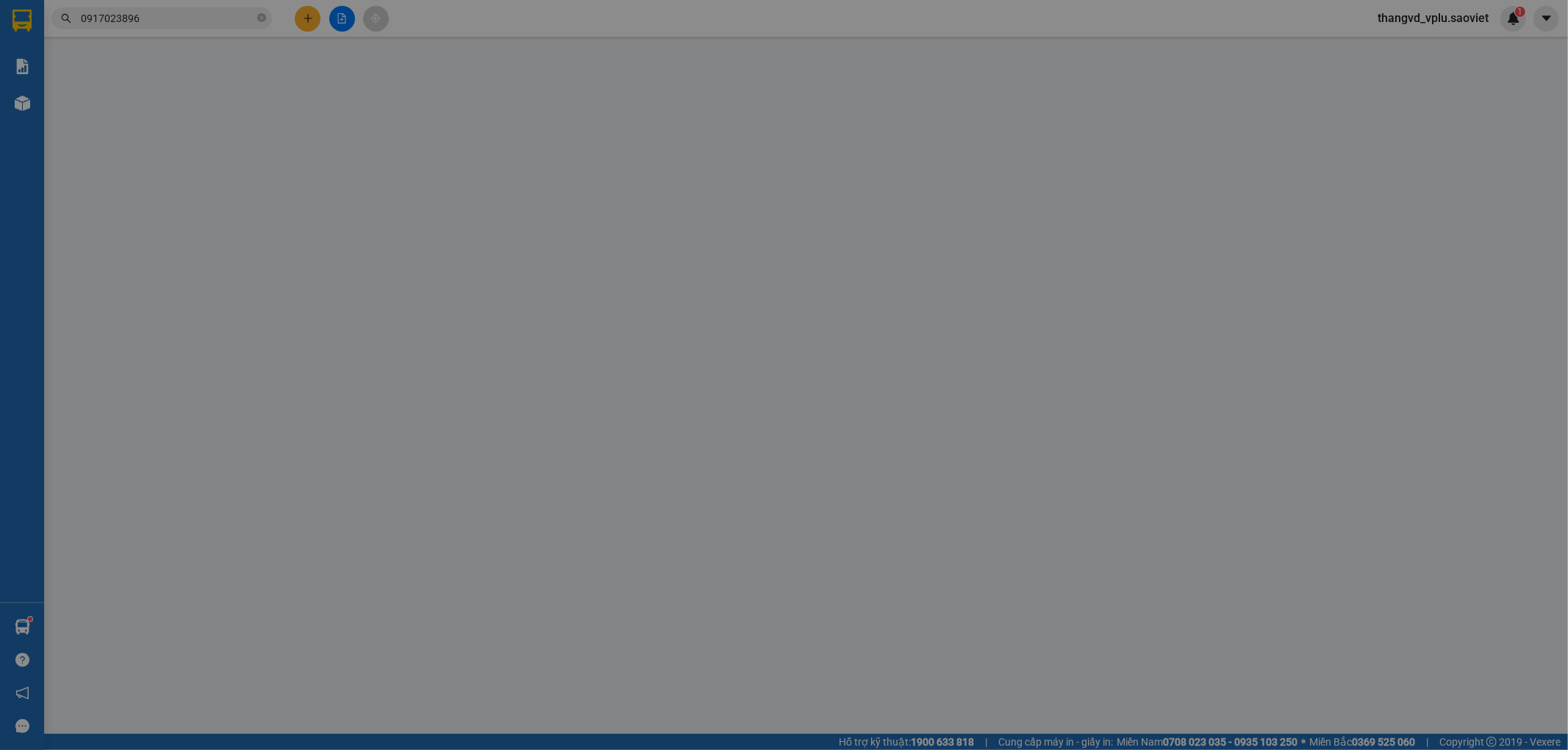
type input "0917023896"
type input "Hiếu"
type input "0337773179"
type input "kt"
type input "Mã quay đầu của mã 2NXIVXX3"
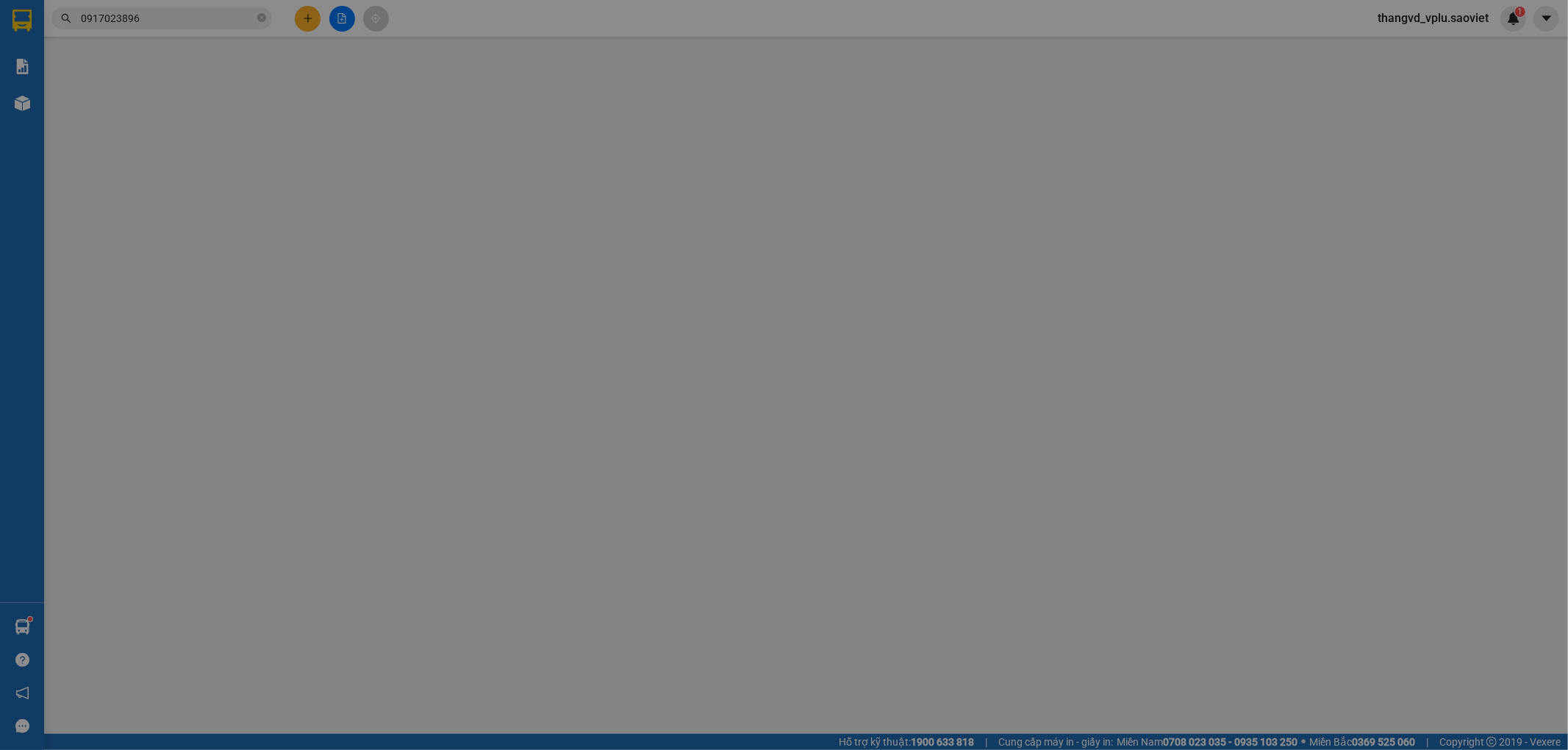
type input "100.000"
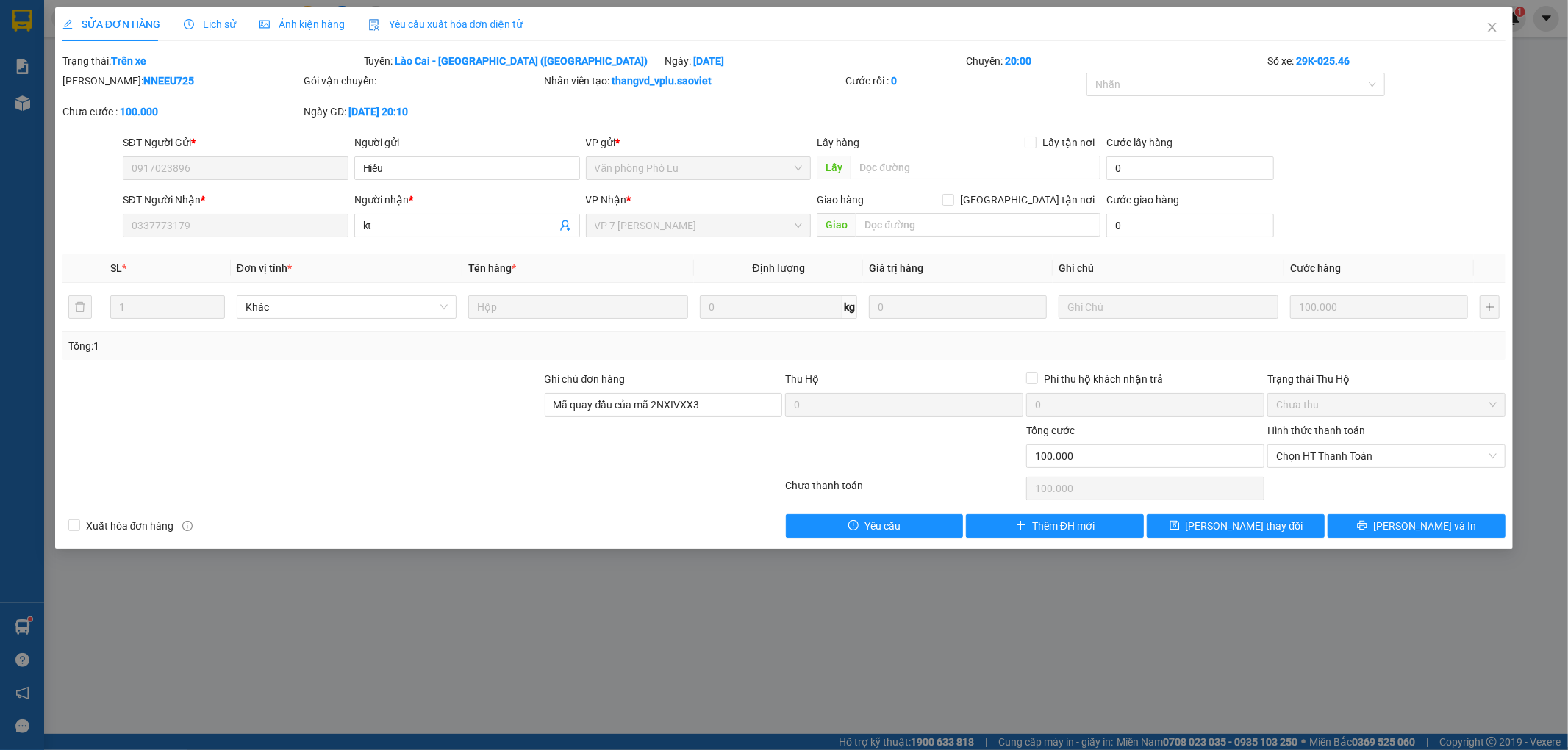
drag, startPoint x: 165, startPoint y: 83, endPoint x: 1003, endPoint y: 44, distance: 838.9
click at [181, 61] on form "Total Paid Fee 0 Total UnPaid Fee 100.000 Cash Collection Total Fee Trạng thái:…" at bounding box center [784, 93] width 1443 height 81
click at [1493, 29] on icon "close" at bounding box center [1492, 26] width 8 height 9
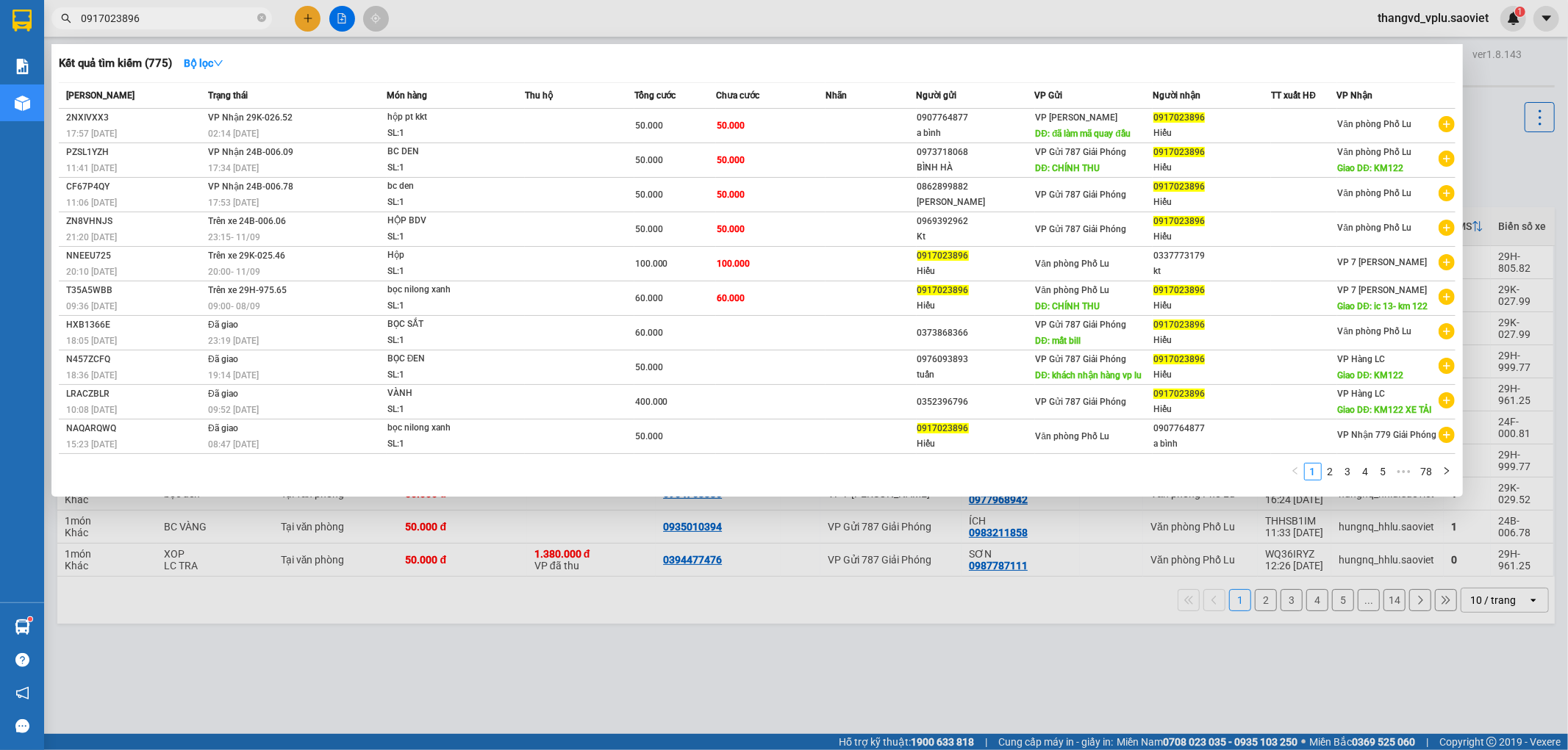
click at [187, 16] on input "0917023896" at bounding box center [167, 18] width 174 height 16
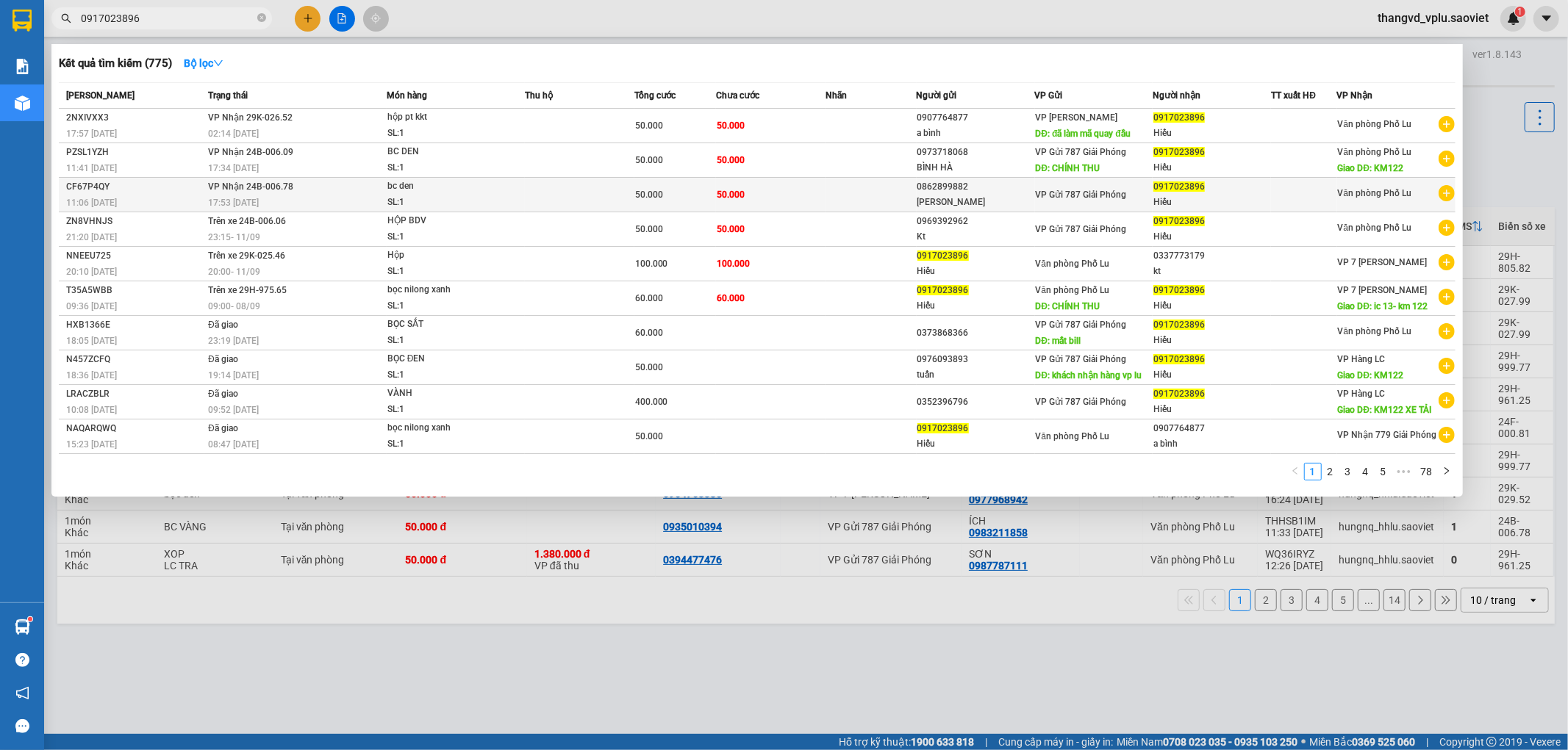
click at [469, 201] on div "SL: 1" at bounding box center [442, 203] width 110 height 16
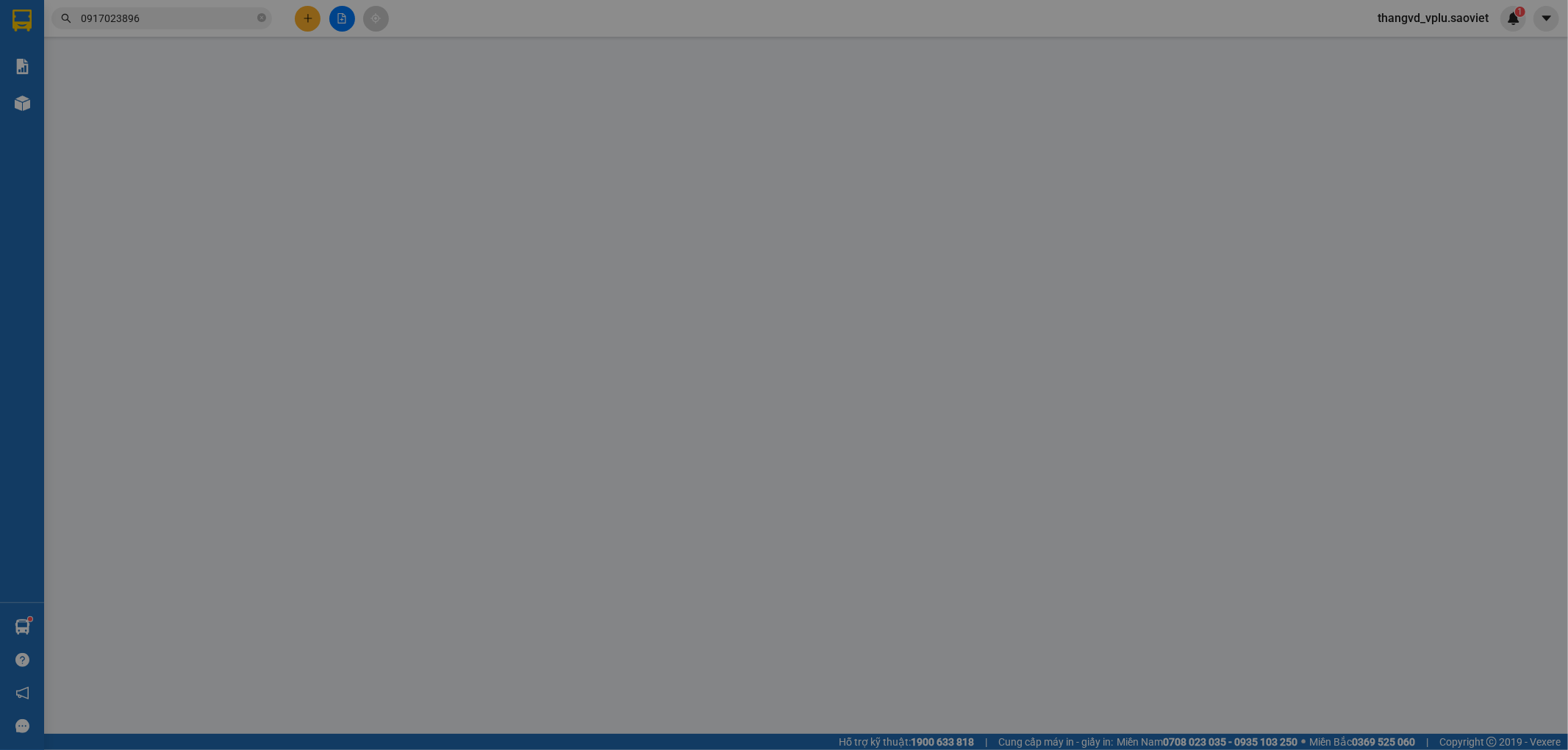
type input "0862899882"
type input "[PERSON_NAME]"
type input "0917023896"
type input "Hiếu"
type input "50.000"
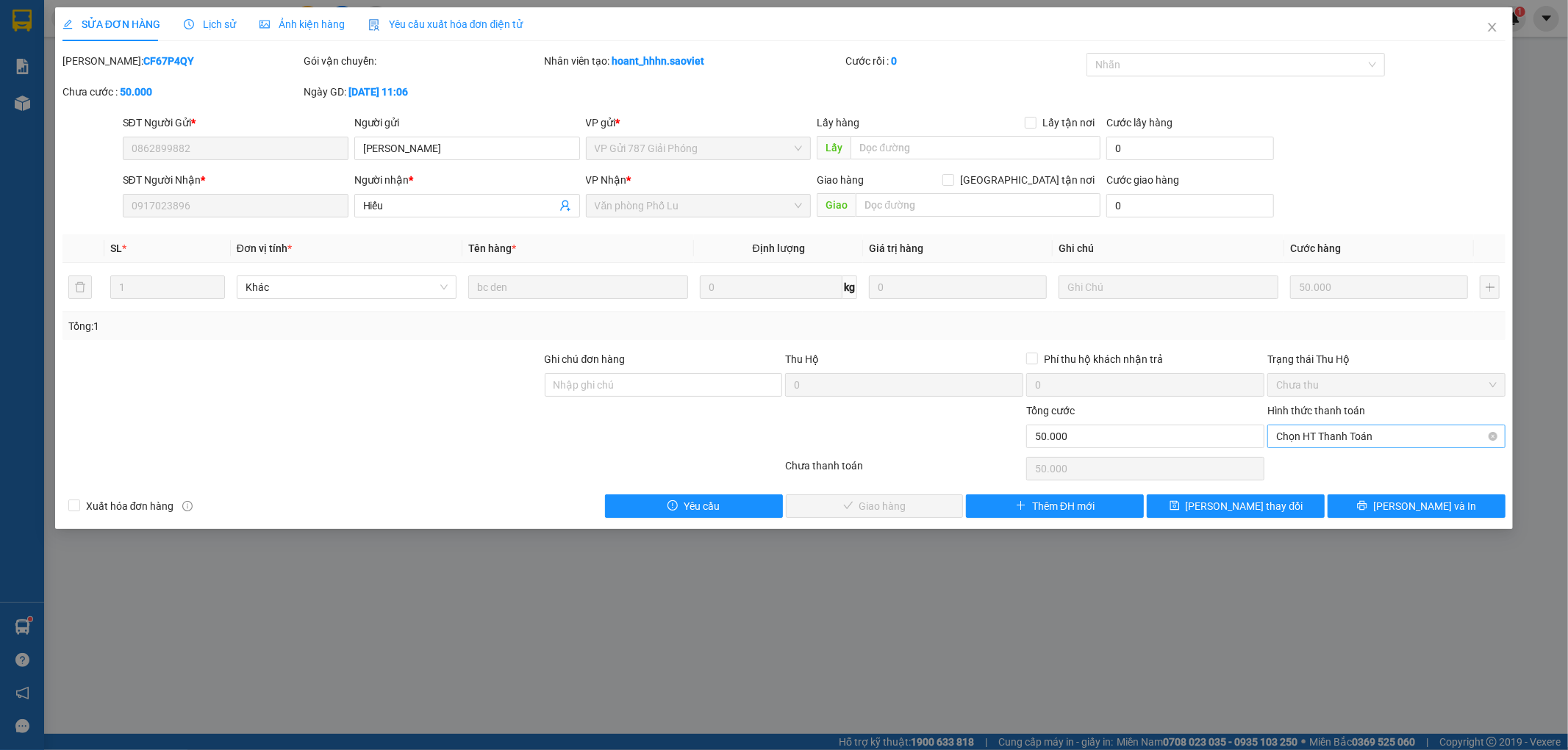
click at [1309, 439] on span "Chọn HT Thanh Toán" at bounding box center [1386, 436] width 221 height 22
click at [1320, 461] on div "Tại văn phòng" at bounding box center [1387, 466] width 221 height 16
type input "0"
click at [880, 504] on span "[PERSON_NAME] và Giao hàng" at bounding box center [885, 506] width 141 height 16
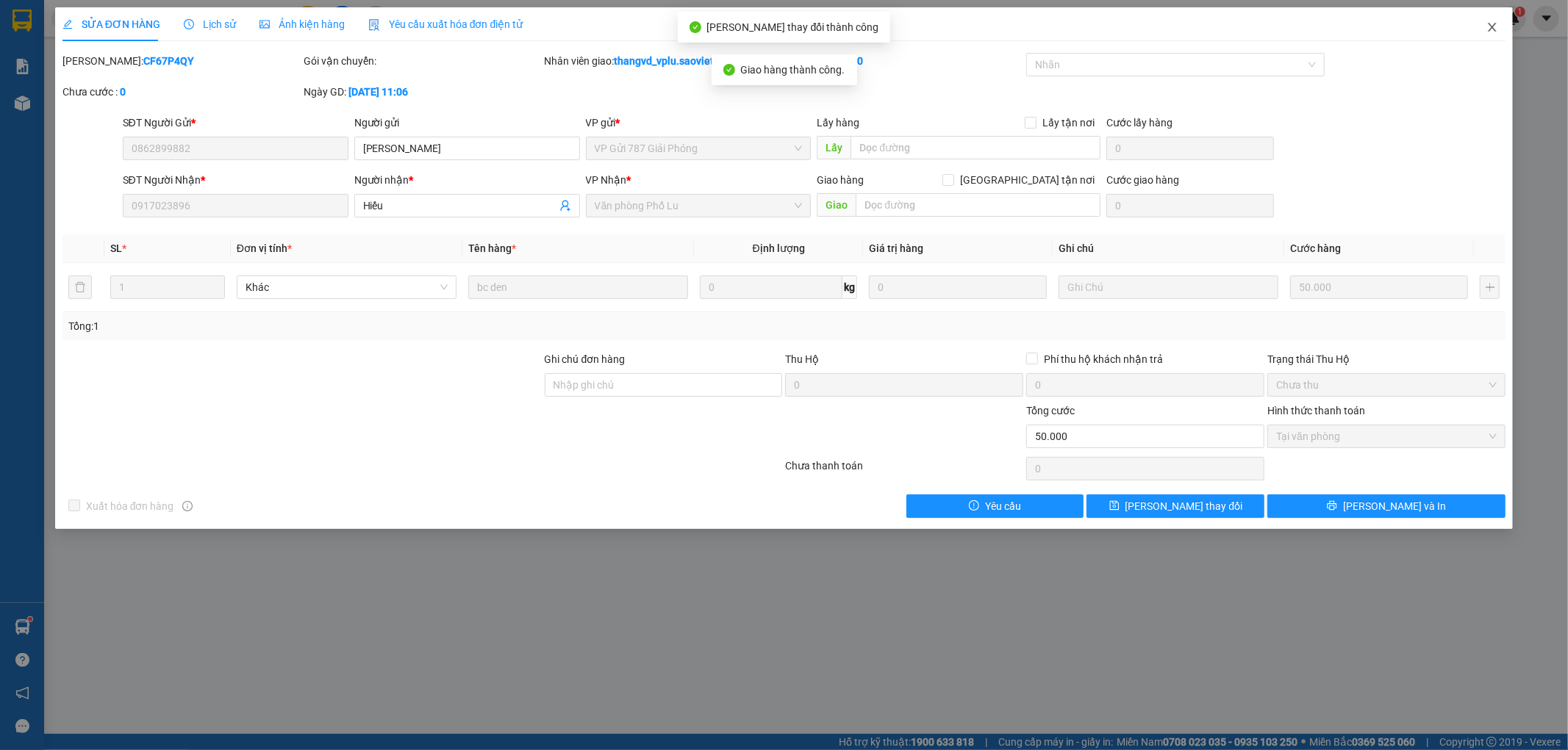
click at [1488, 27] on icon "close" at bounding box center [1492, 27] width 12 height 12
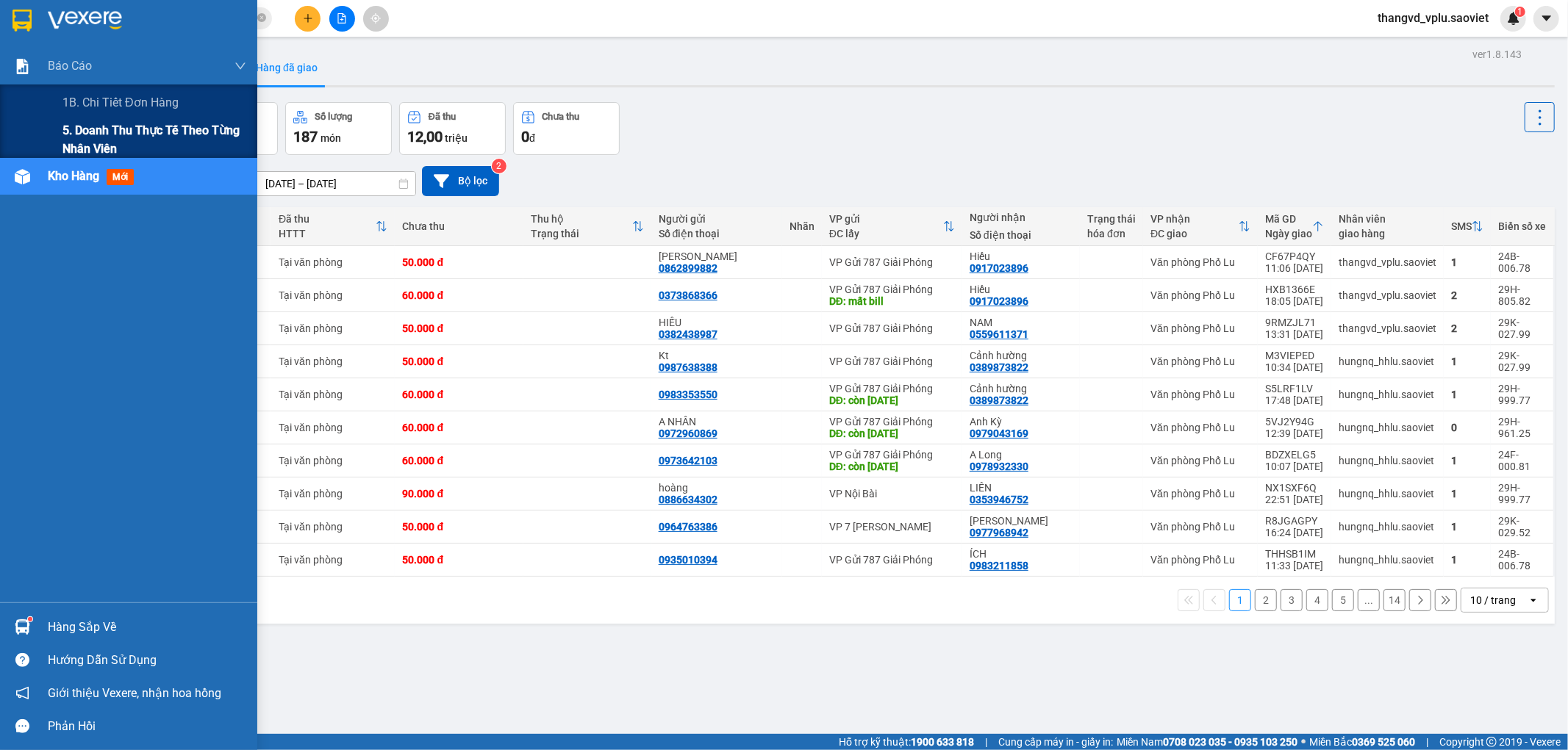
click at [104, 133] on span "5. Doanh thu thực tế theo từng nhân viên" at bounding box center [154, 139] width 183 height 36
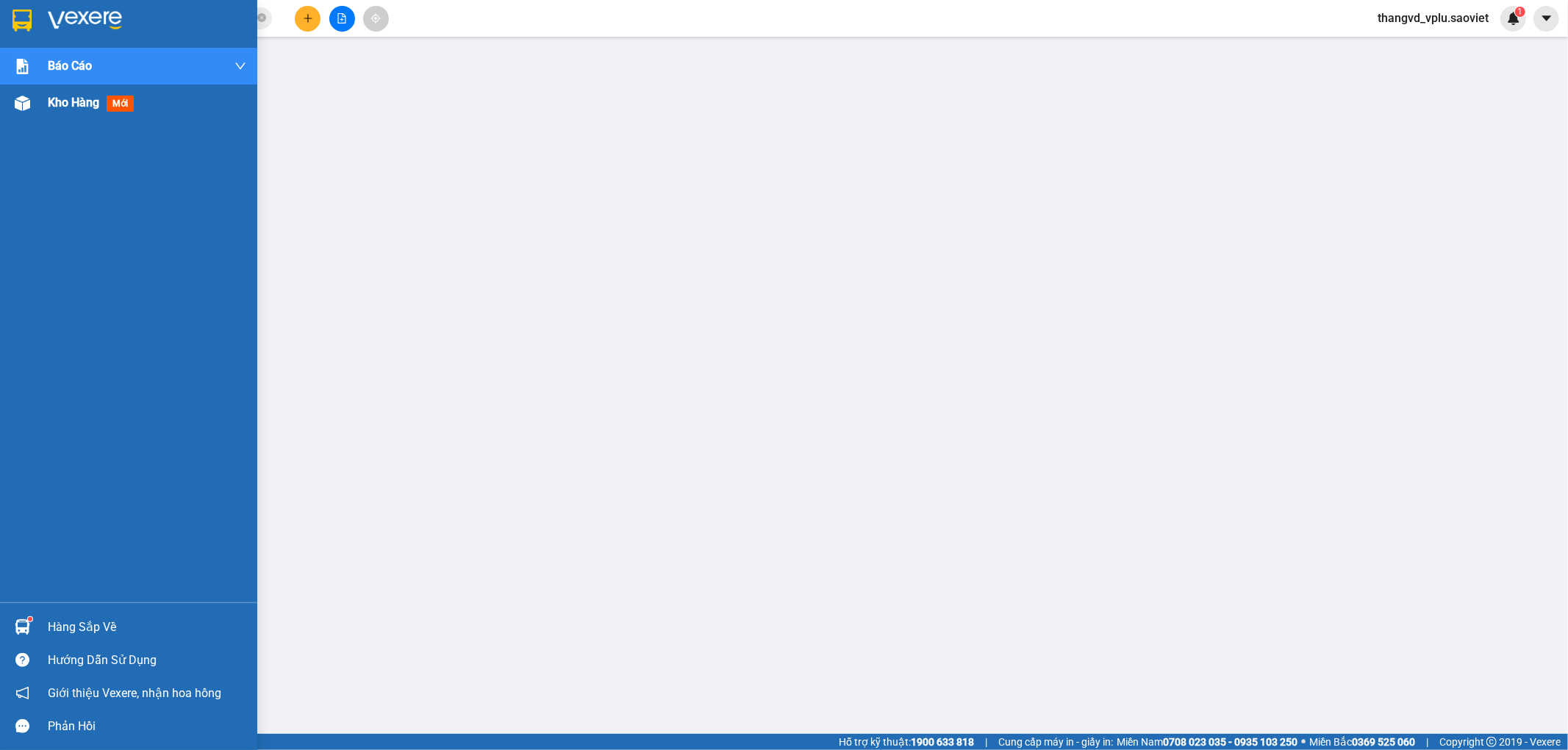
click at [66, 104] on span "Kho hàng" at bounding box center [74, 102] width 51 height 14
